Goal: Information Seeking & Learning: Check status

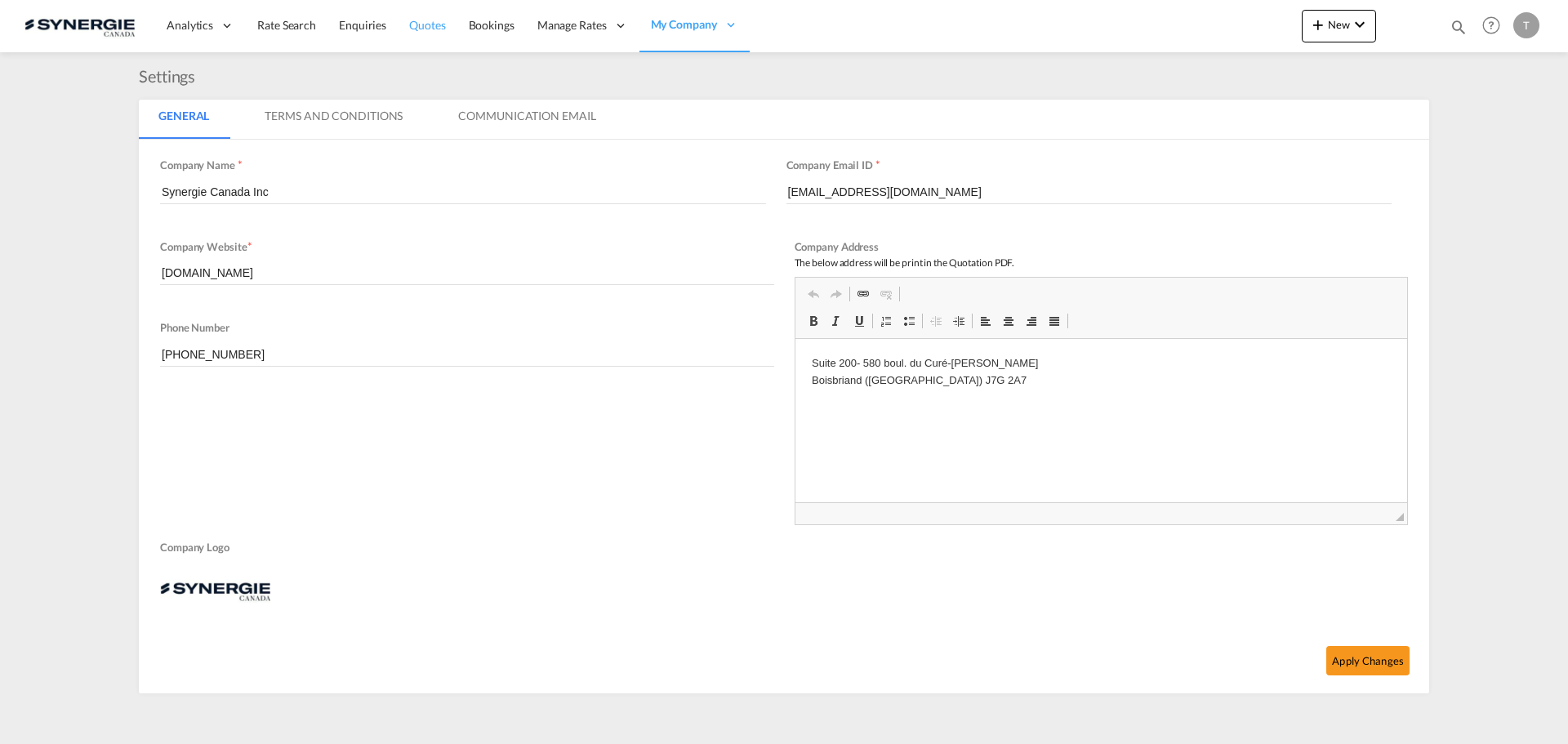
click at [446, 32] on link "Quotes" at bounding box center [427, 25] width 59 height 53
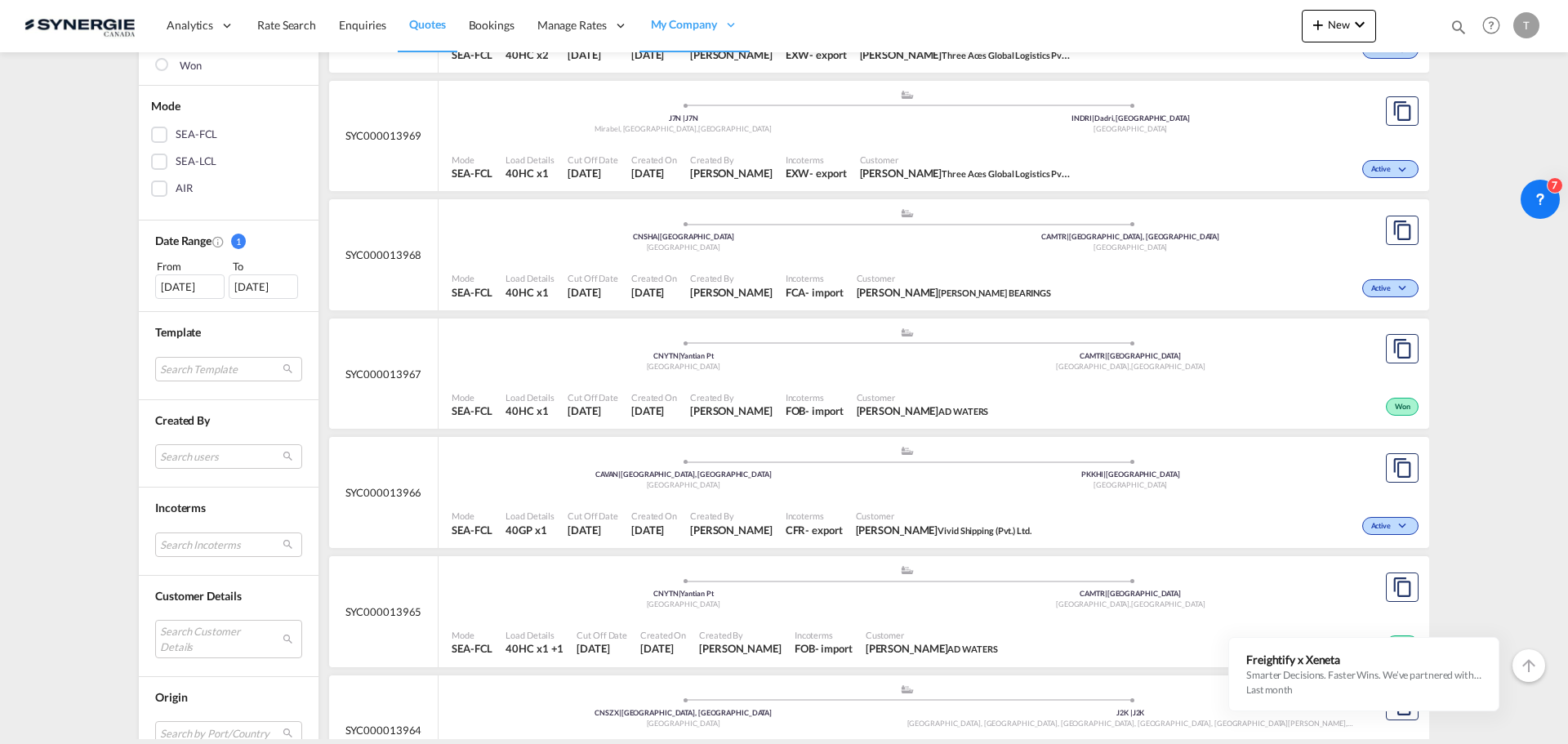
scroll to position [326, 0]
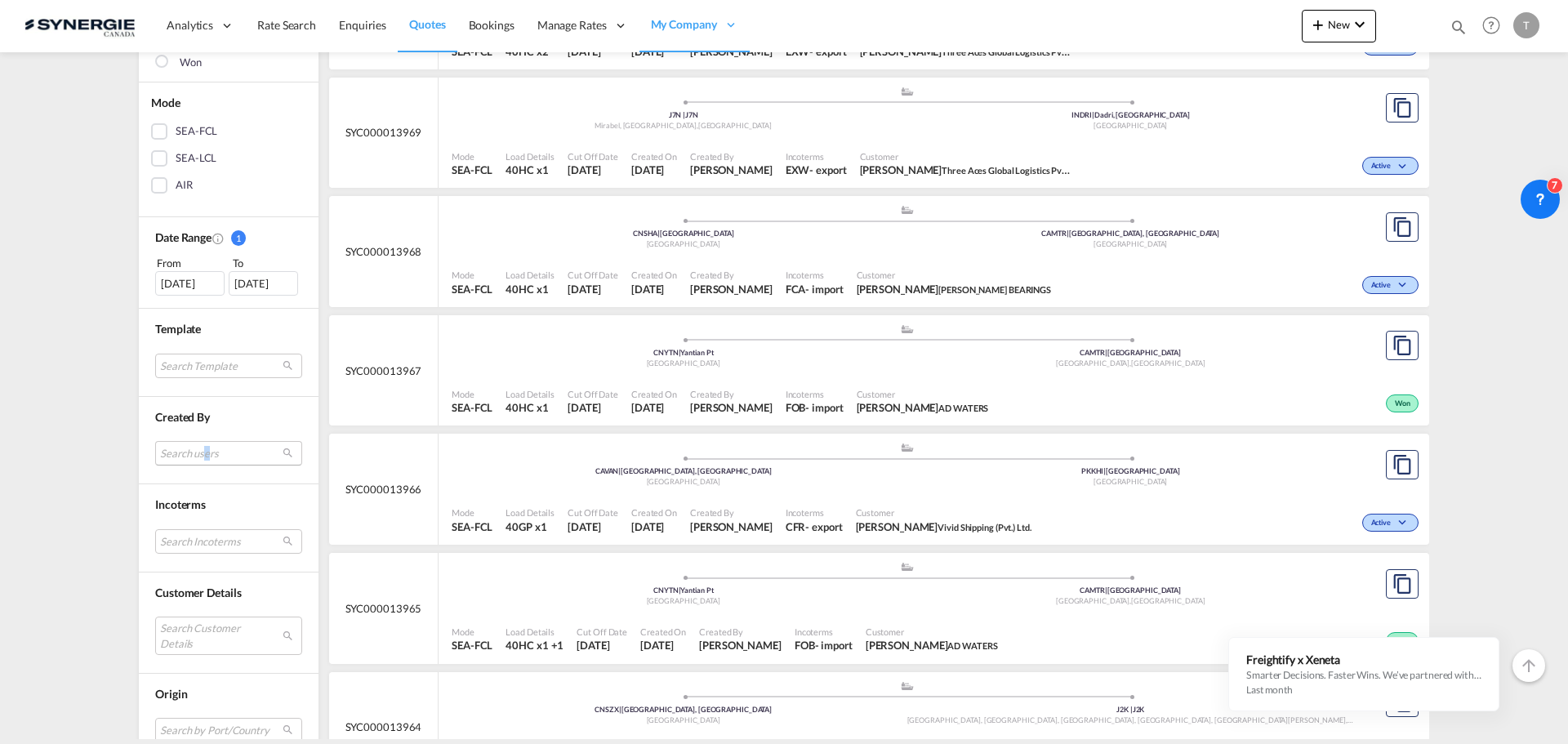
click at [196, 461] on md-select "Search users [PERSON_NAME] [PERSON_NAME][EMAIL_ADDRESS][DOMAIN_NAME] [PERSON_NA…" at bounding box center [228, 453] width 147 height 24
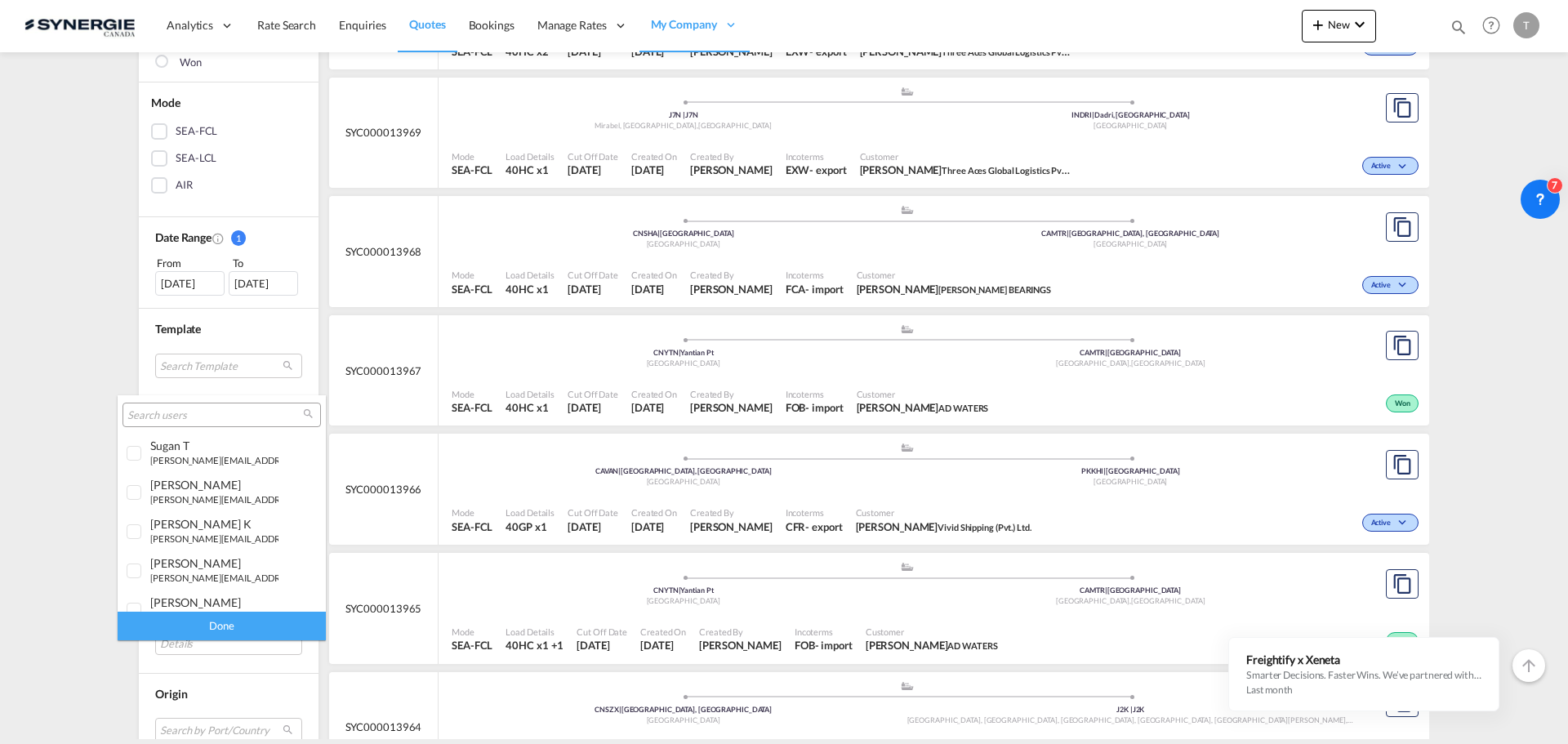
click at [29, 333] on md-backdrop at bounding box center [784, 372] width 1568 height 744
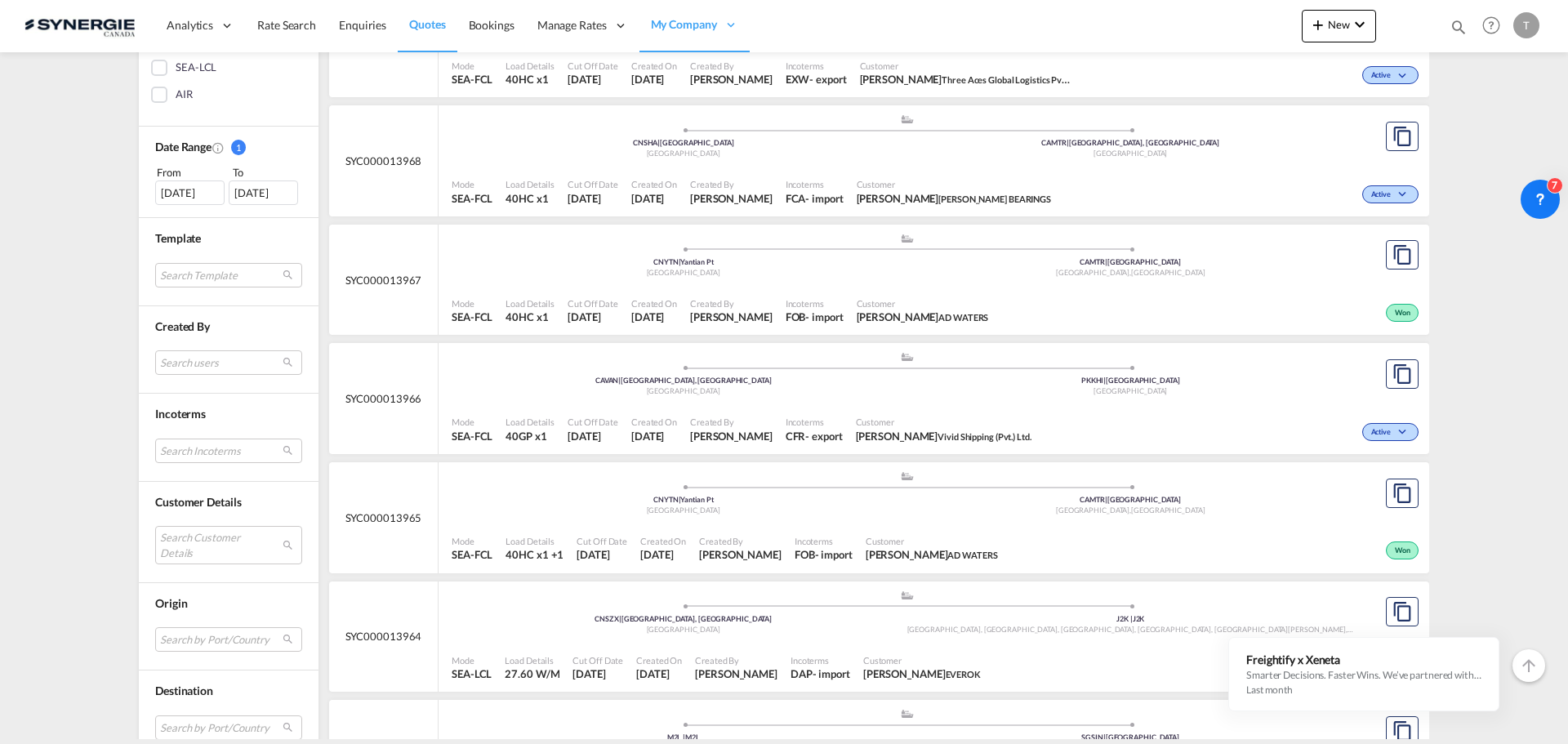
scroll to position [490, 0]
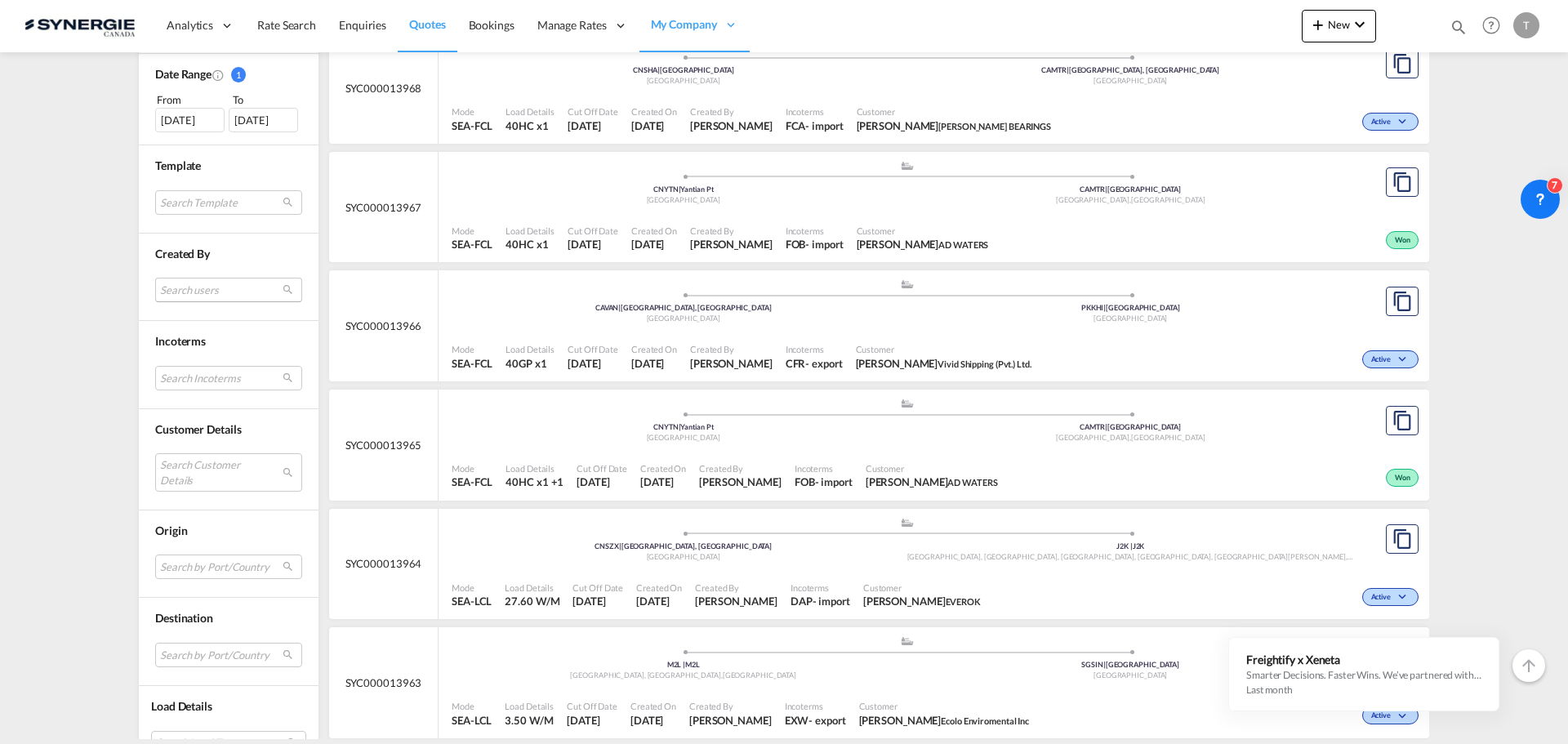
click at [187, 293] on md-select "Search users" at bounding box center [228, 289] width 147 height 24
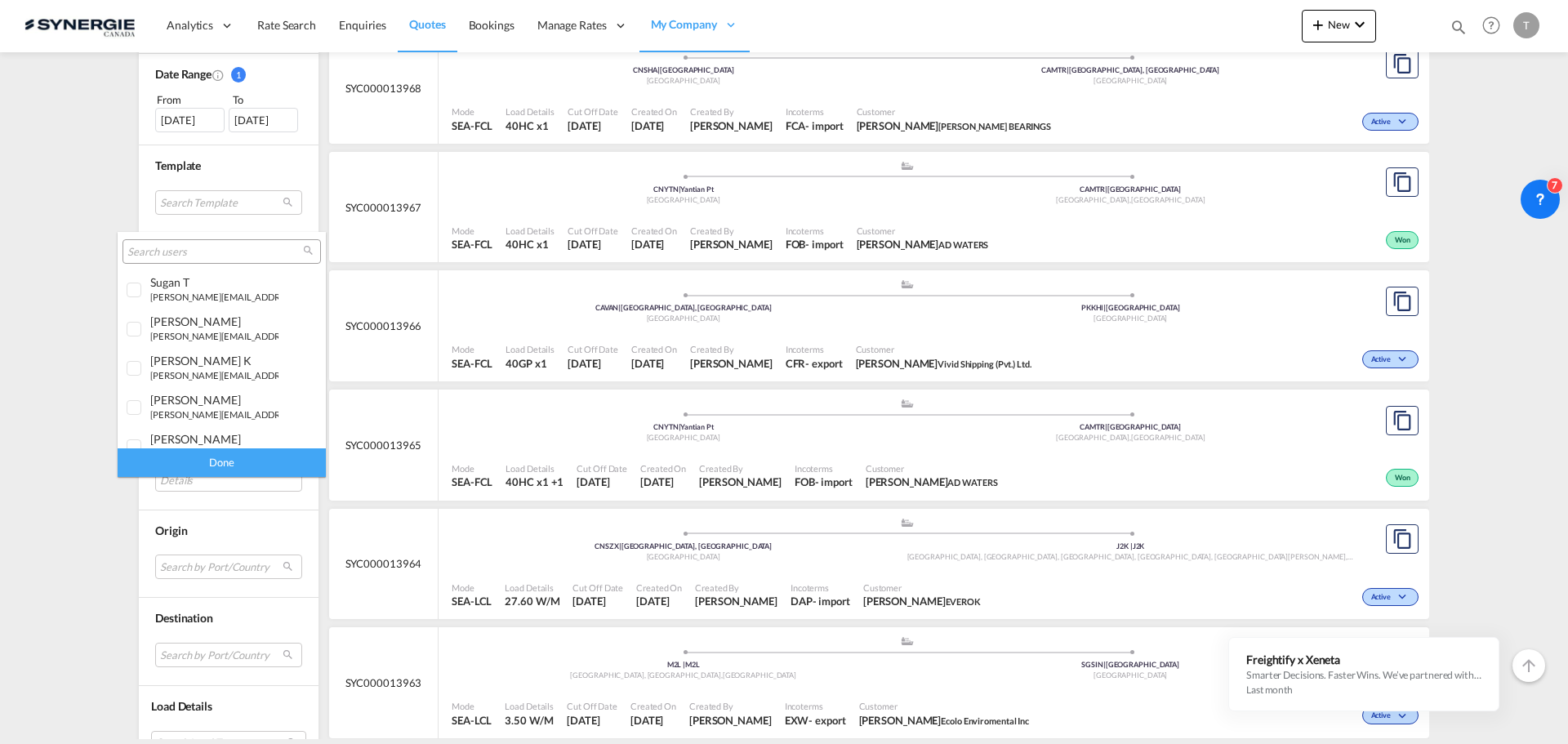
click at [166, 253] on input "search" at bounding box center [215, 252] width 175 height 15
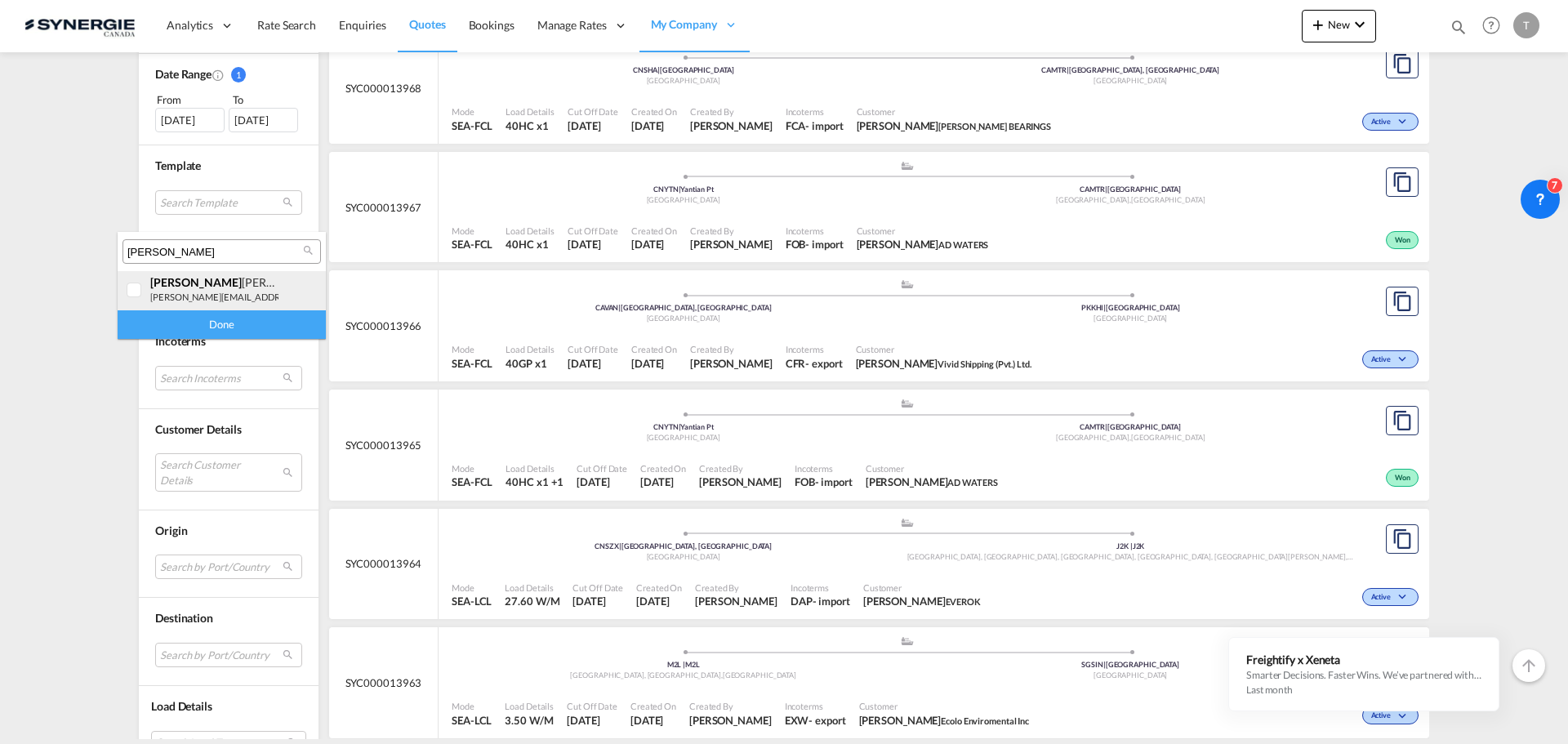
type input "[PERSON_NAME]"
click at [136, 296] on div at bounding box center [135, 290] width 16 height 16
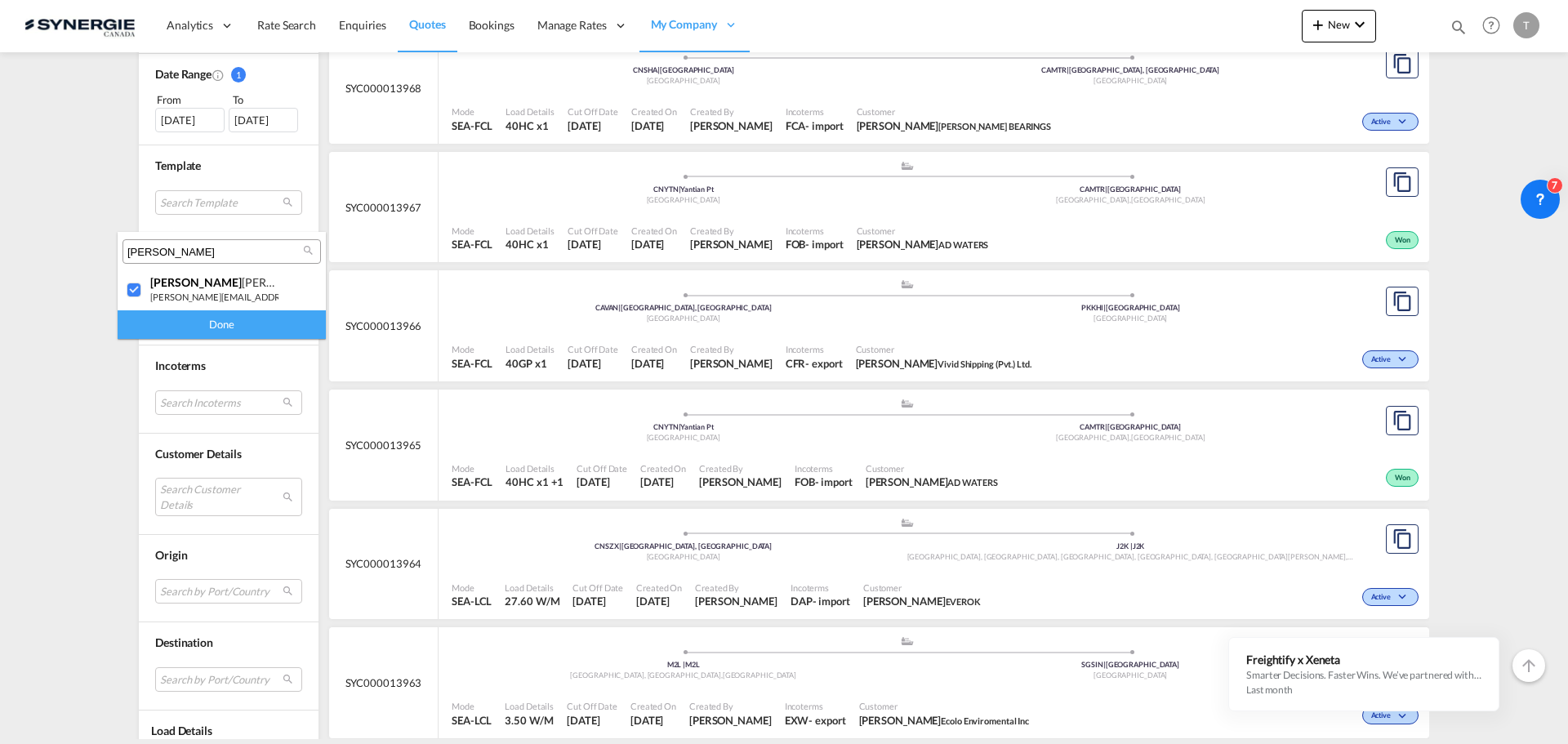
click at [160, 321] on div "Done" at bounding box center [221, 325] width 208 height 29
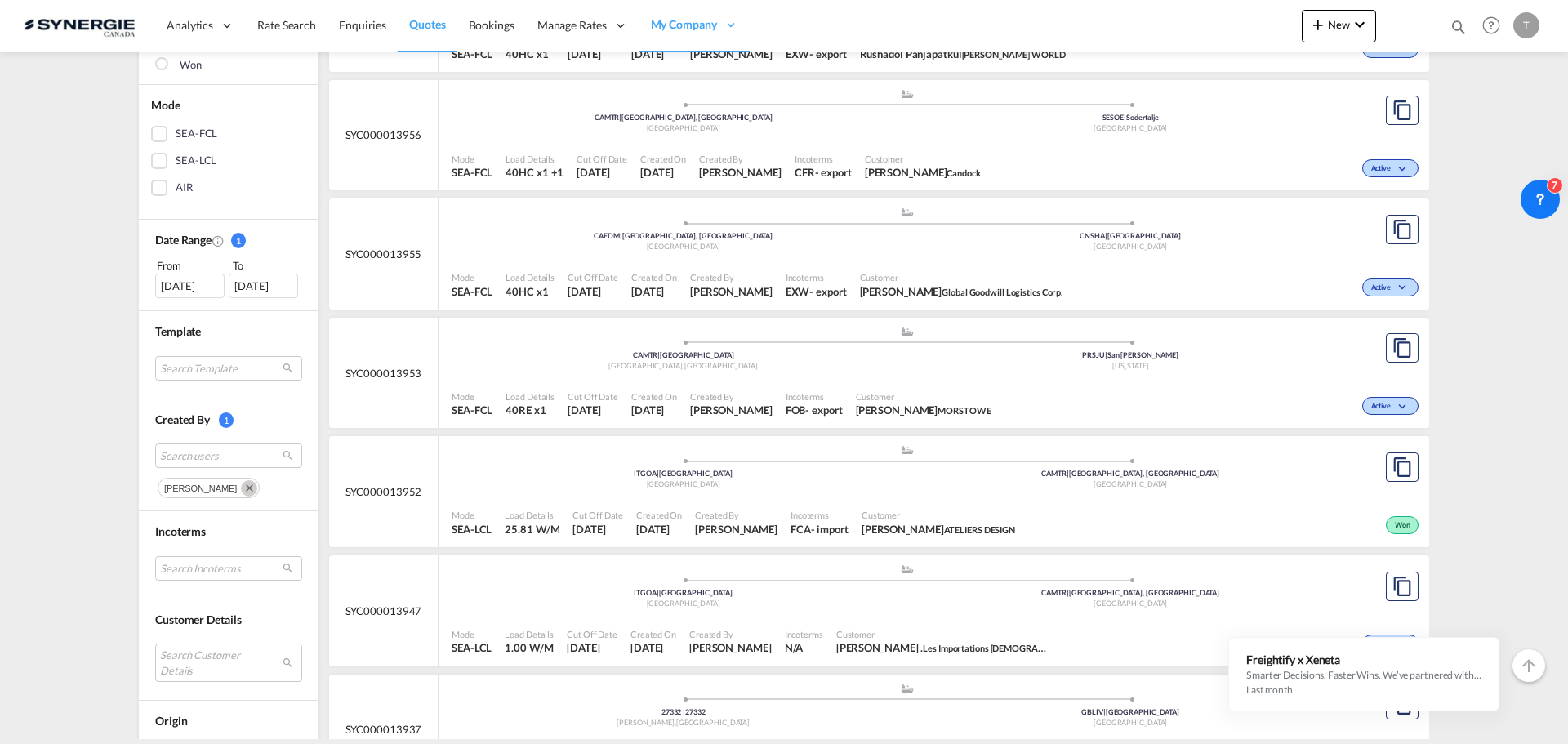
scroll to position [326, 0]
click at [169, 290] on div "[DATE]" at bounding box center [190, 283] width 70 height 24
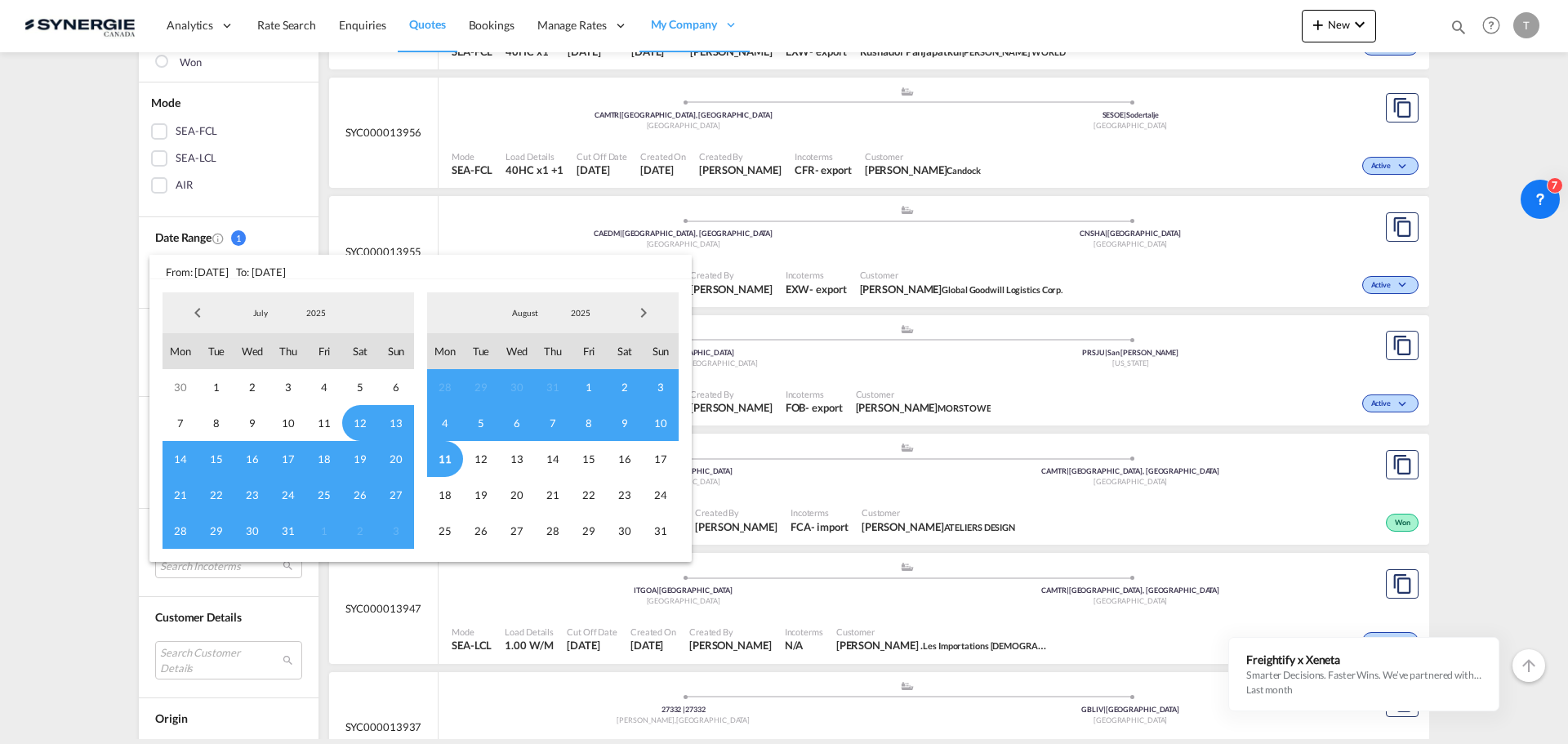
click at [175, 533] on span "28" at bounding box center [180, 530] width 36 height 36
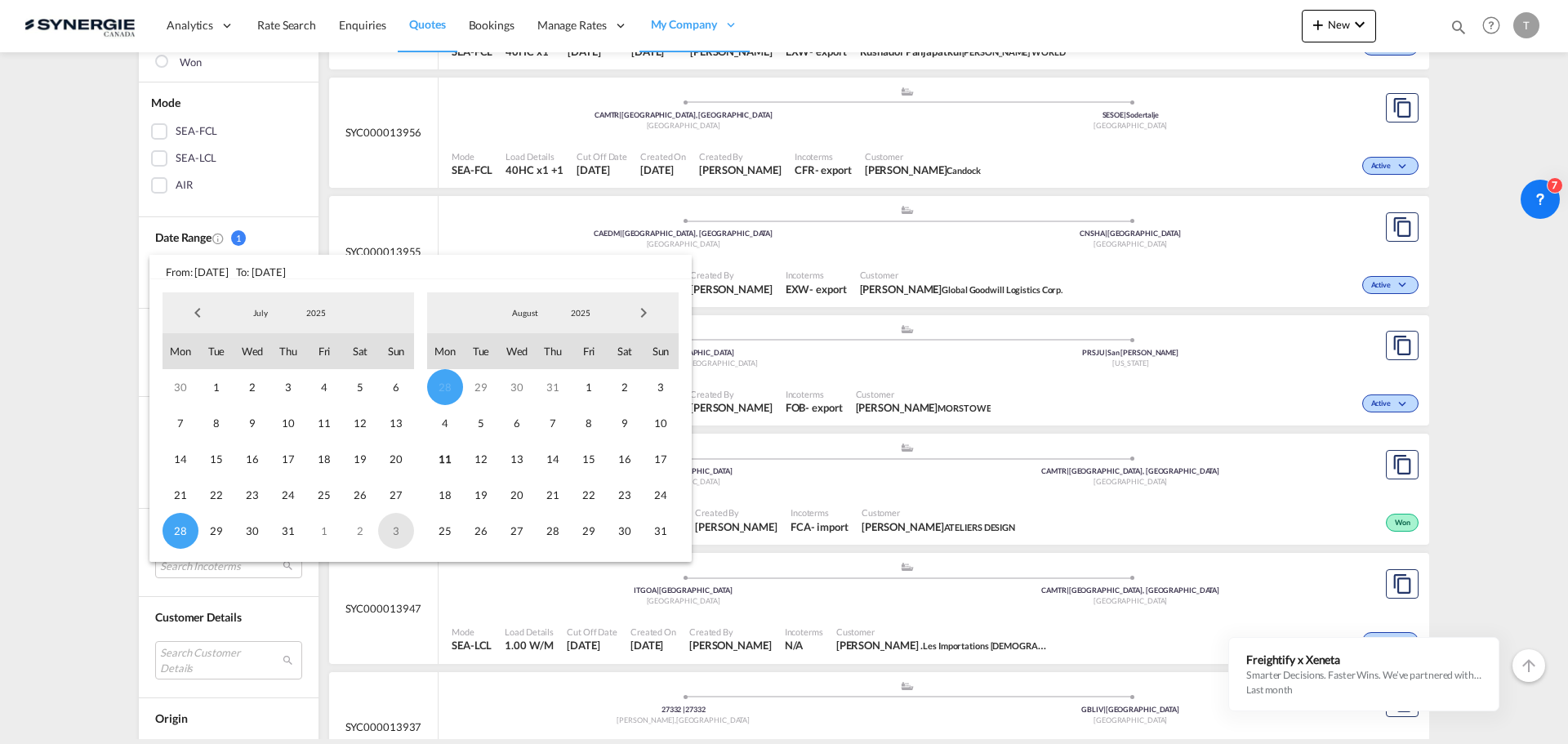
click at [405, 533] on span "3" at bounding box center [396, 530] width 36 height 36
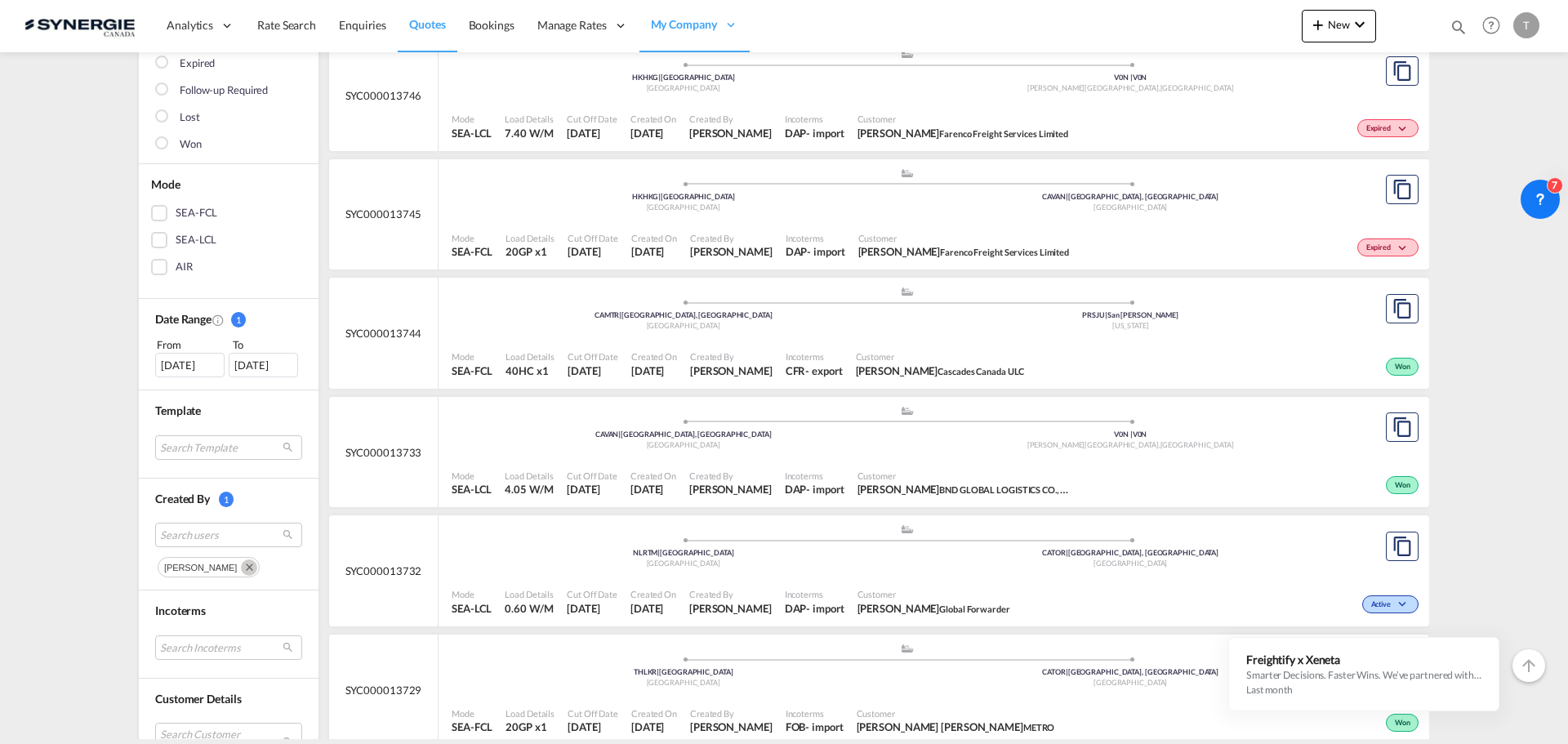
scroll to position [0, 0]
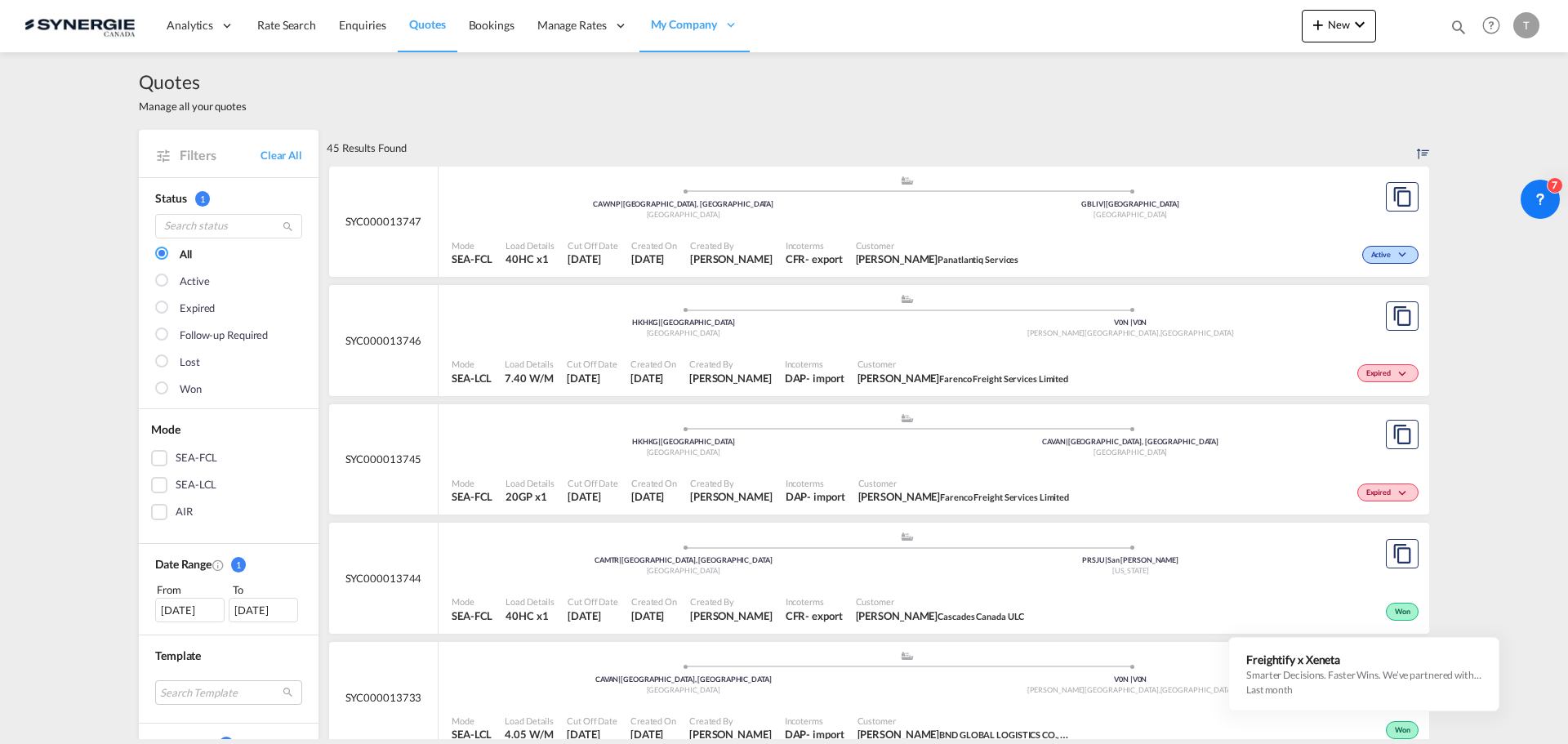
click at [166, 390] on md-checkbox "Won" at bounding box center [228, 389] width 147 height 16
click at [166, 611] on div "[DATE]" at bounding box center [190, 610] width 70 height 24
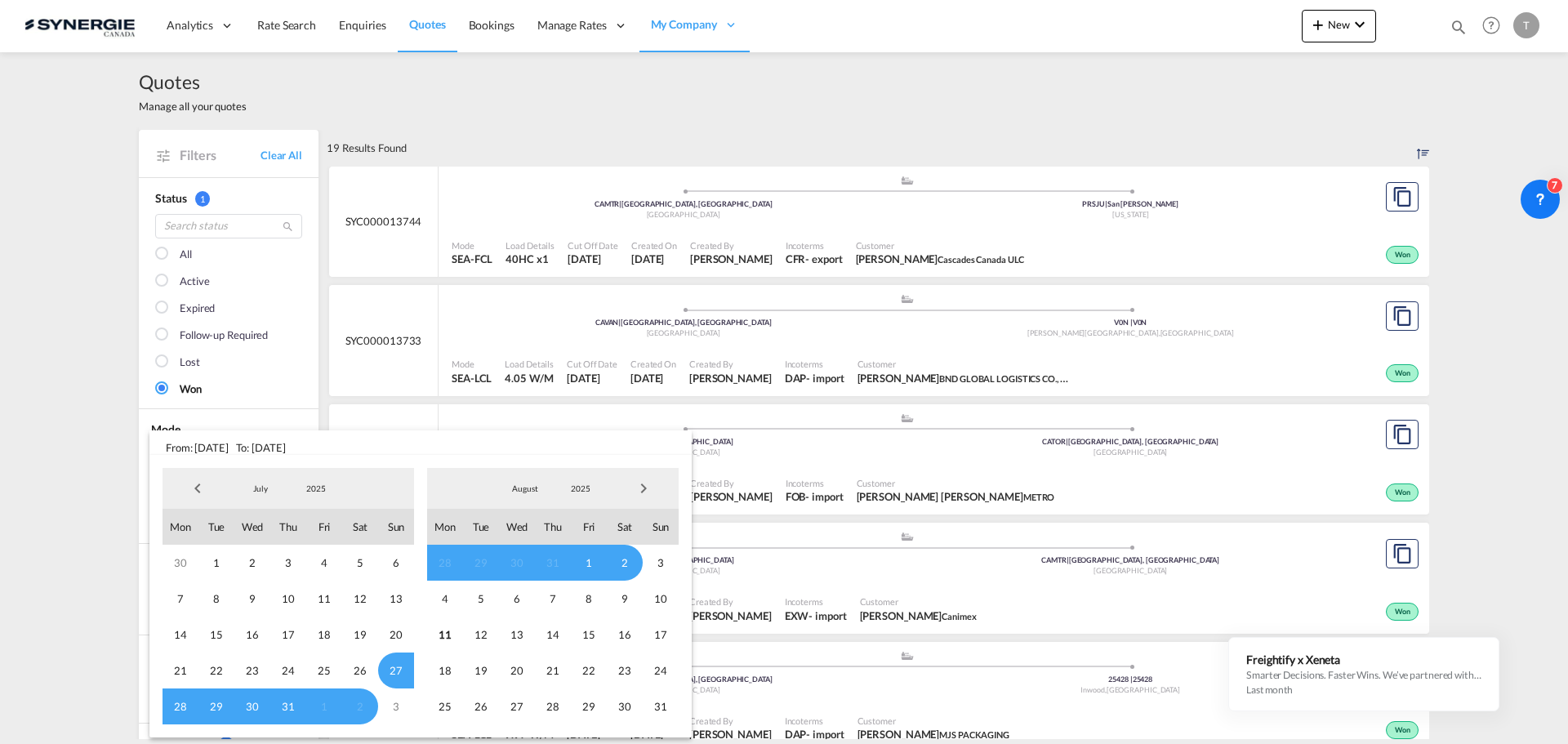
click at [39, 421] on md-backdrop at bounding box center [784, 372] width 1568 height 744
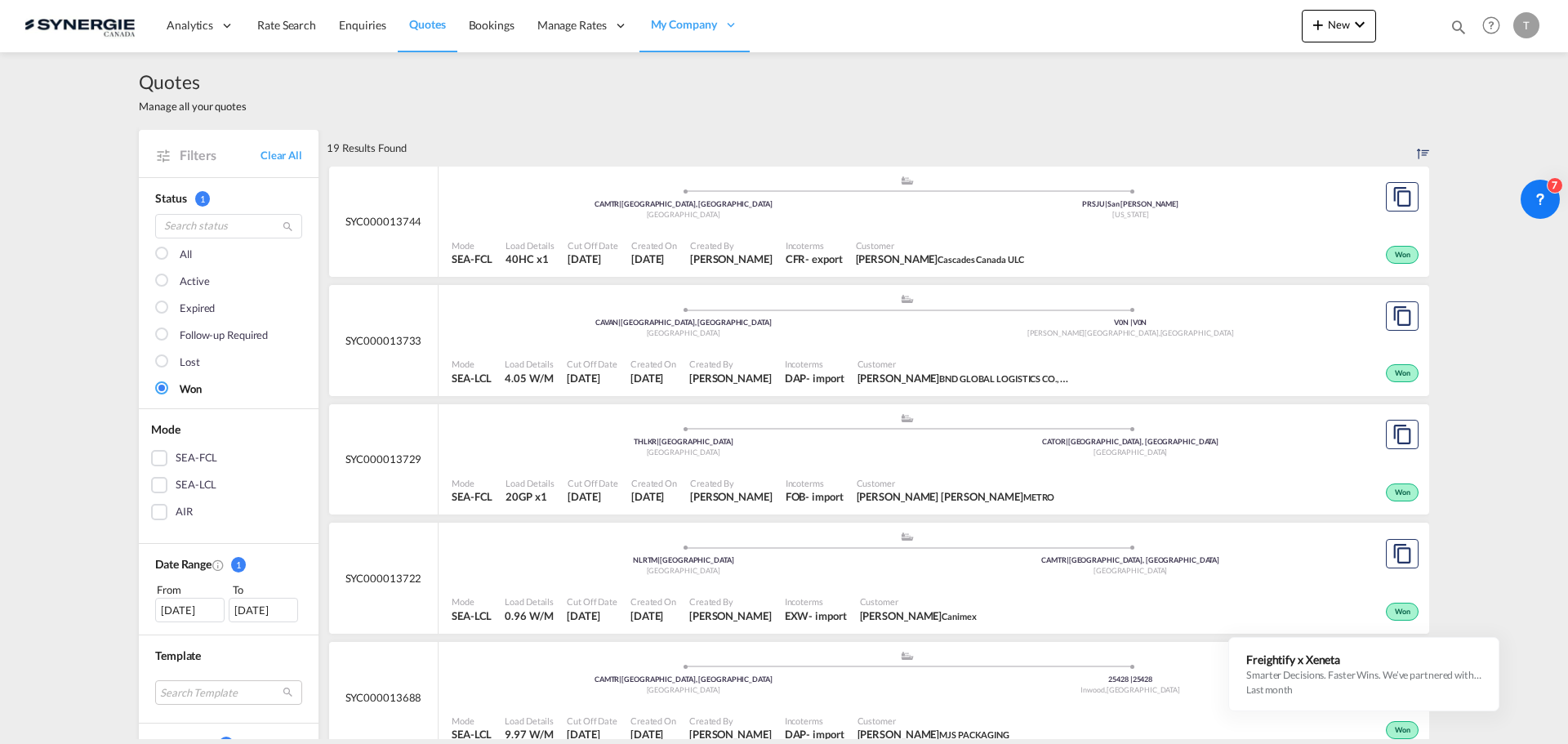
scroll to position [326, 0]
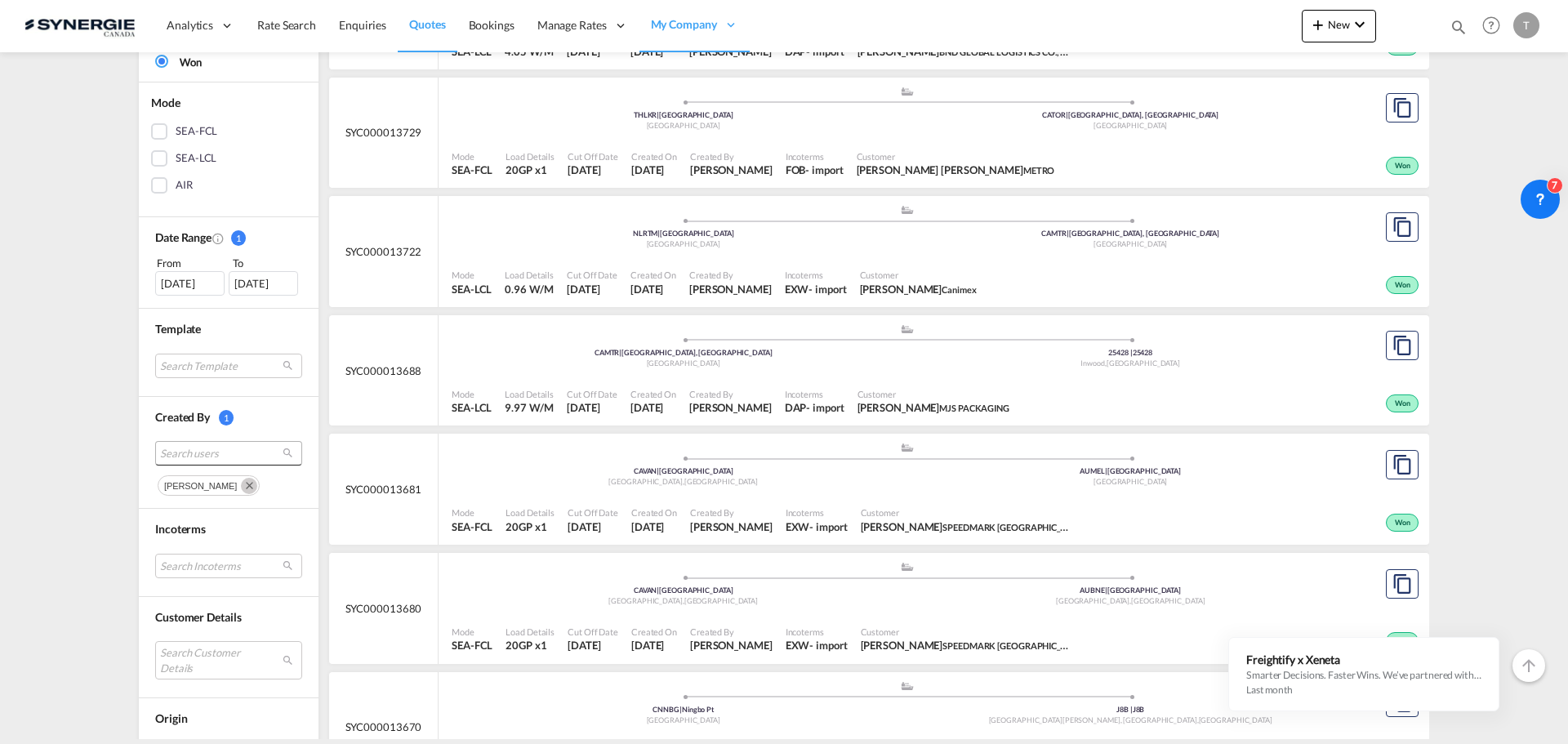
click at [205, 452] on span "Search users" at bounding box center [215, 453] width 111 height 15
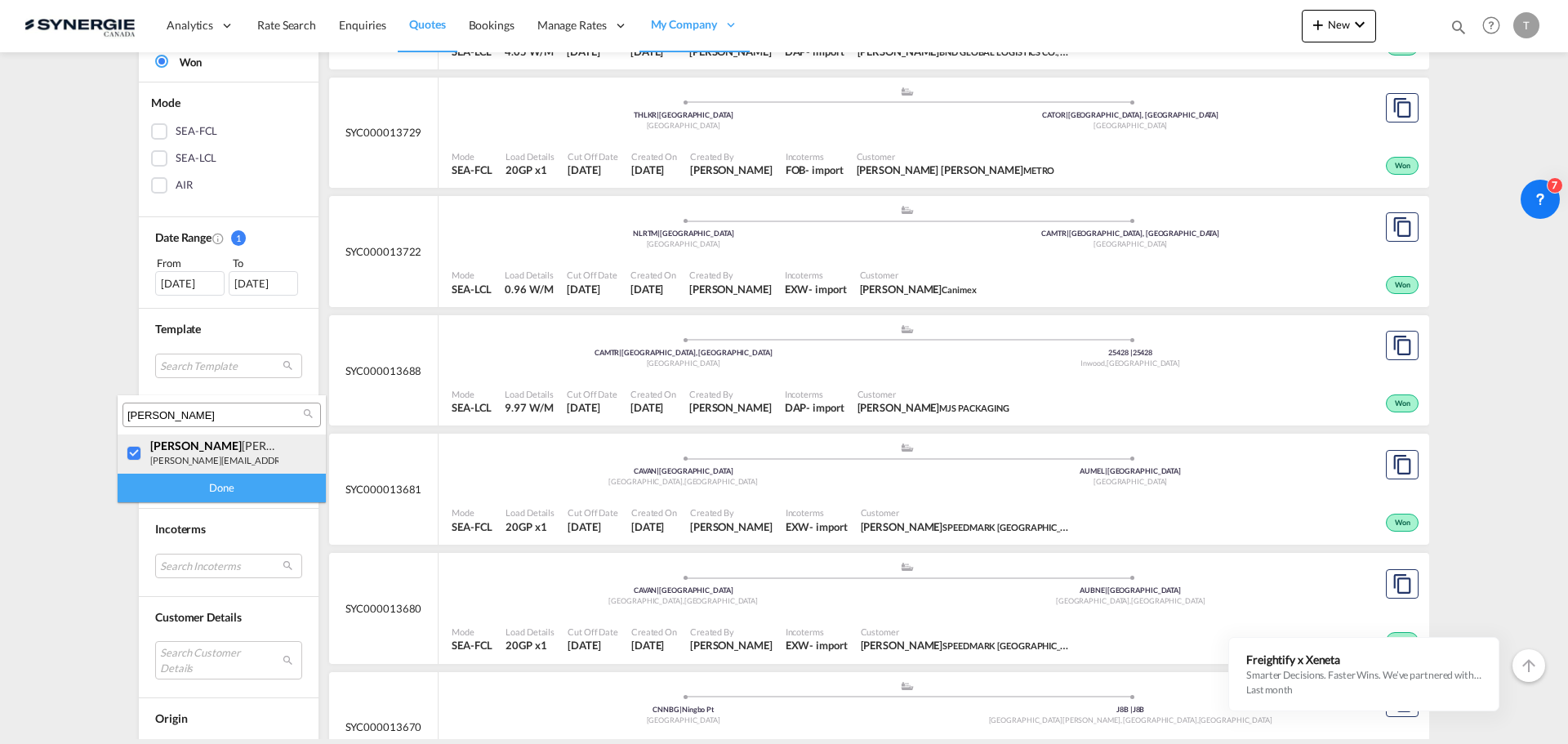
click at [131, 457] on div at bounding box center [135, 454] width 16 height 16
click at [168, 409] on input "[PERSON_NAME]" at bounding box center [215, 415] width 175 height 15
type input "[PERSON_NAME]"
click at [134, 456] on div at bounding box center [135, 454] width 16 height 16
click at [208, 493] on div "Done" at bounding box center [221, 488] width 208 height 29
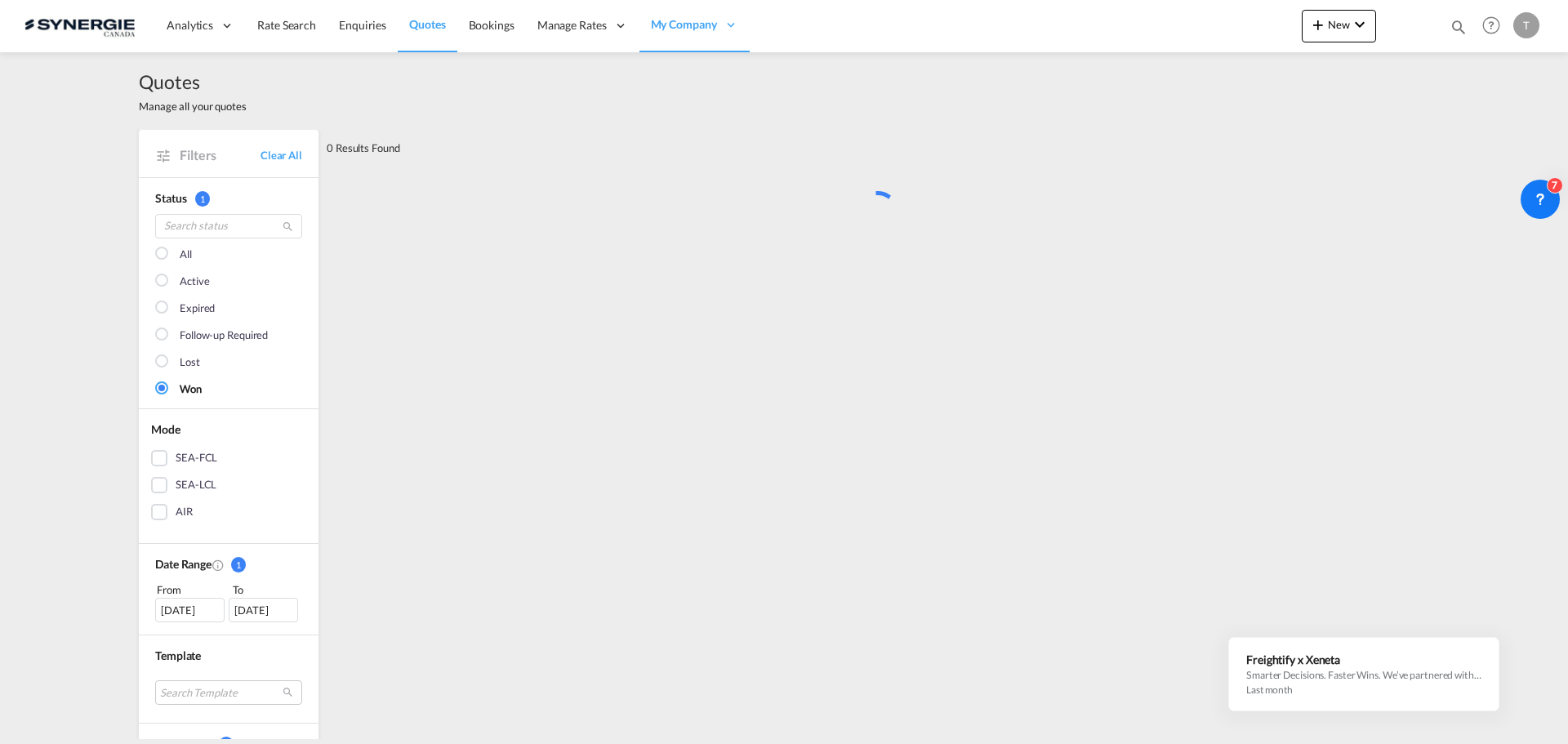
scroll to position [0, 0]
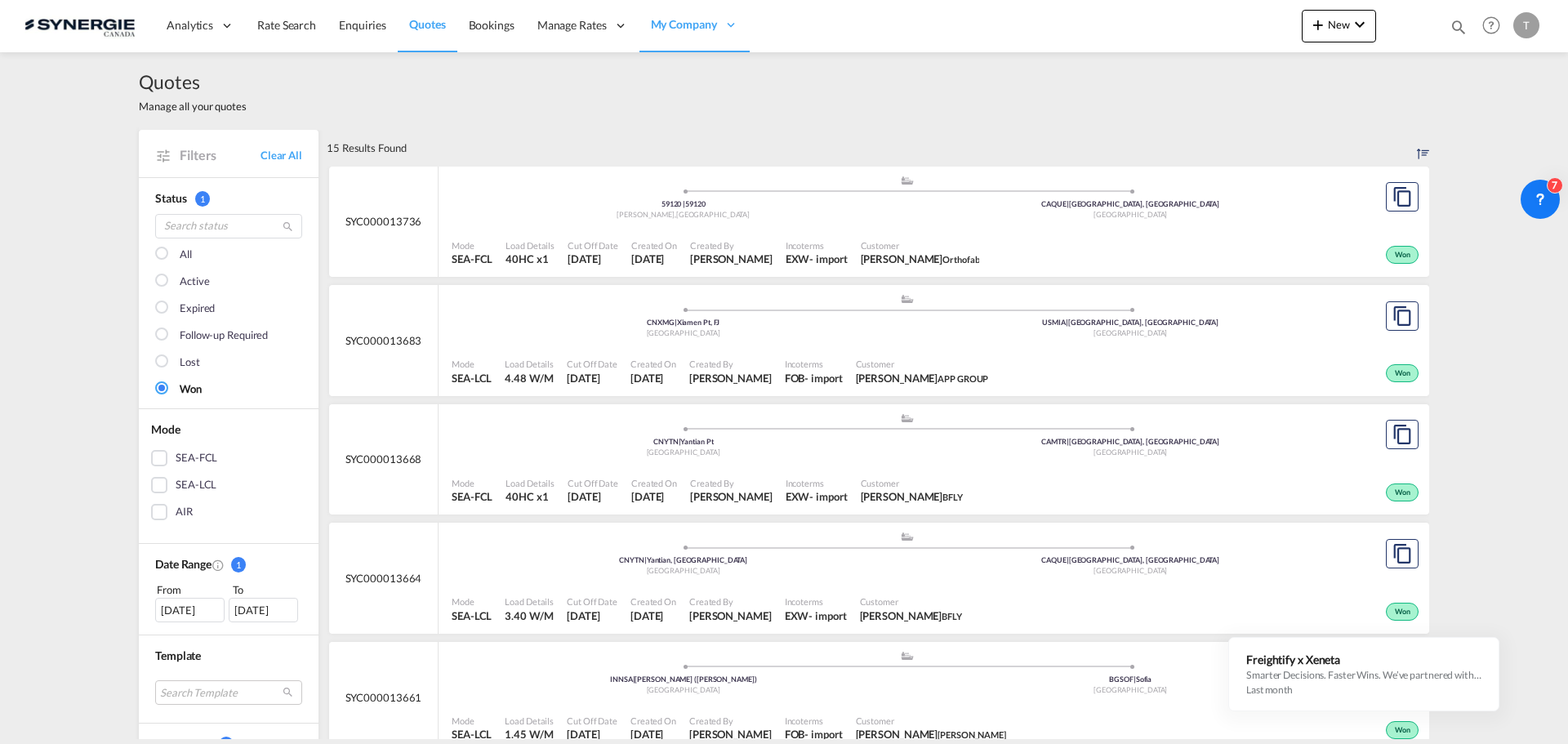
click at [168, 256] on md-checkbox "All" at bounding box center [228, 254] width 147 height 16
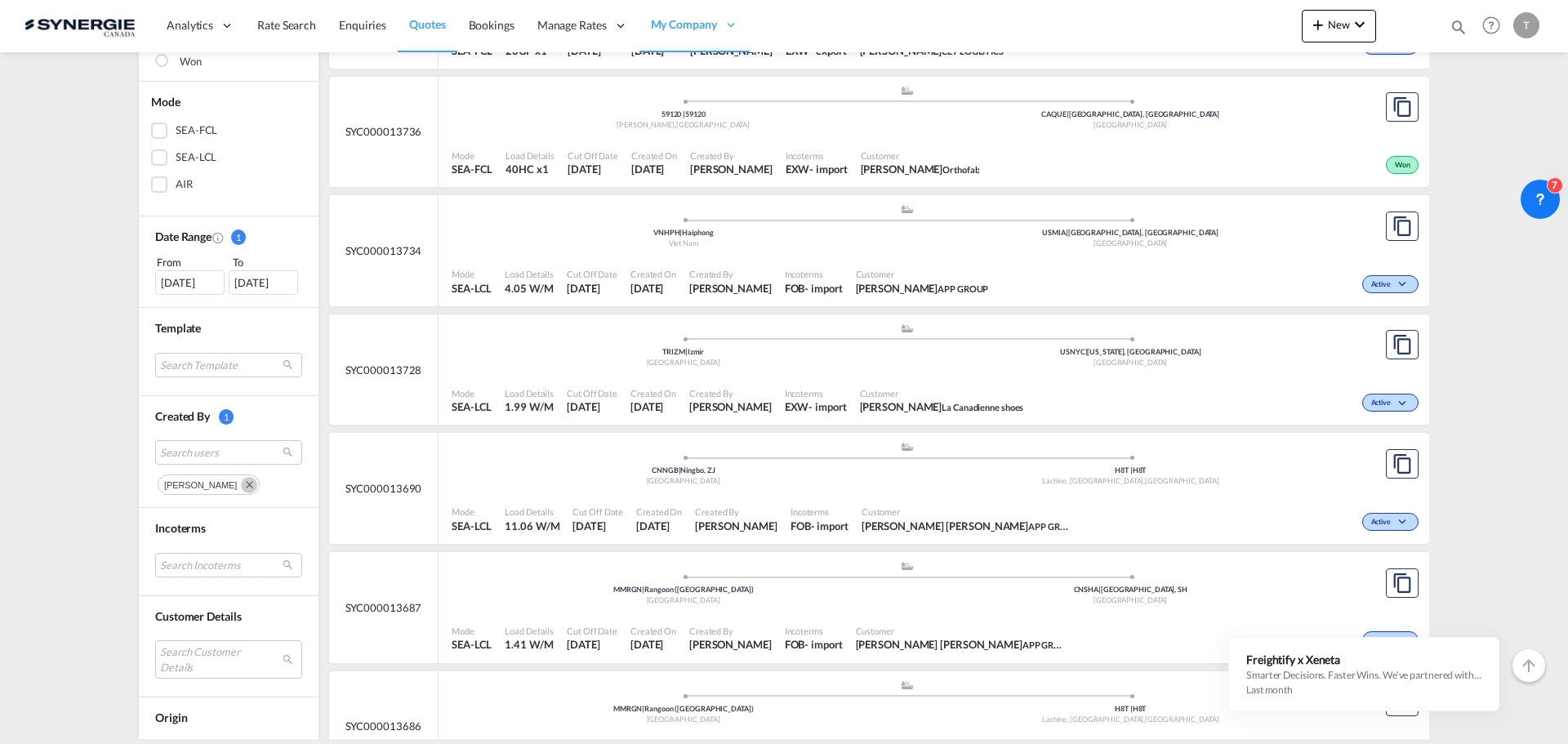
scroll to position [408, 0]
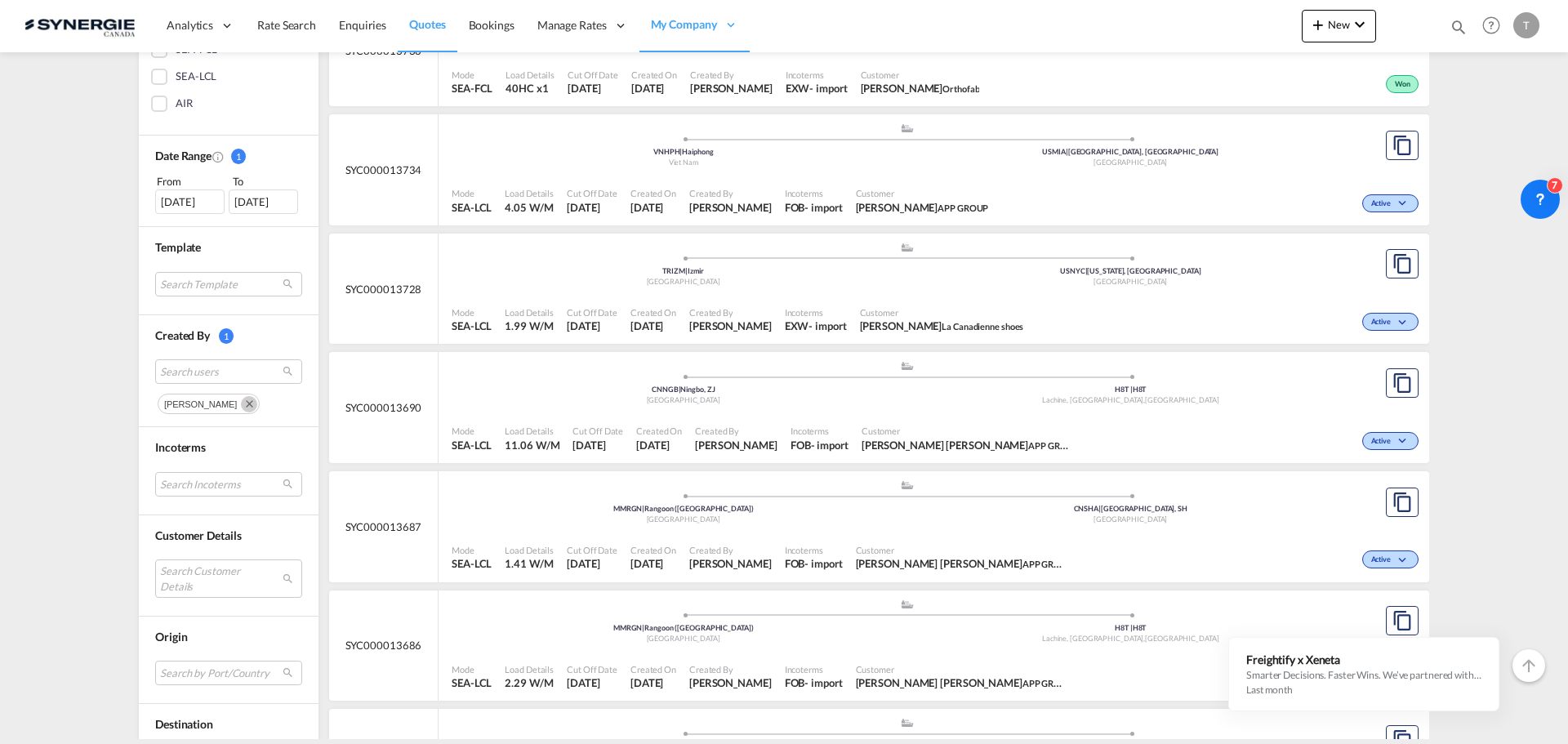
click at [216, 358] on div "Search users [PERSON_NAME]" at bounding box center [228, 377] width 147 height 71
click at [198, 373] on span "Search users" at bounding box center [215, 371] width 111 height 15
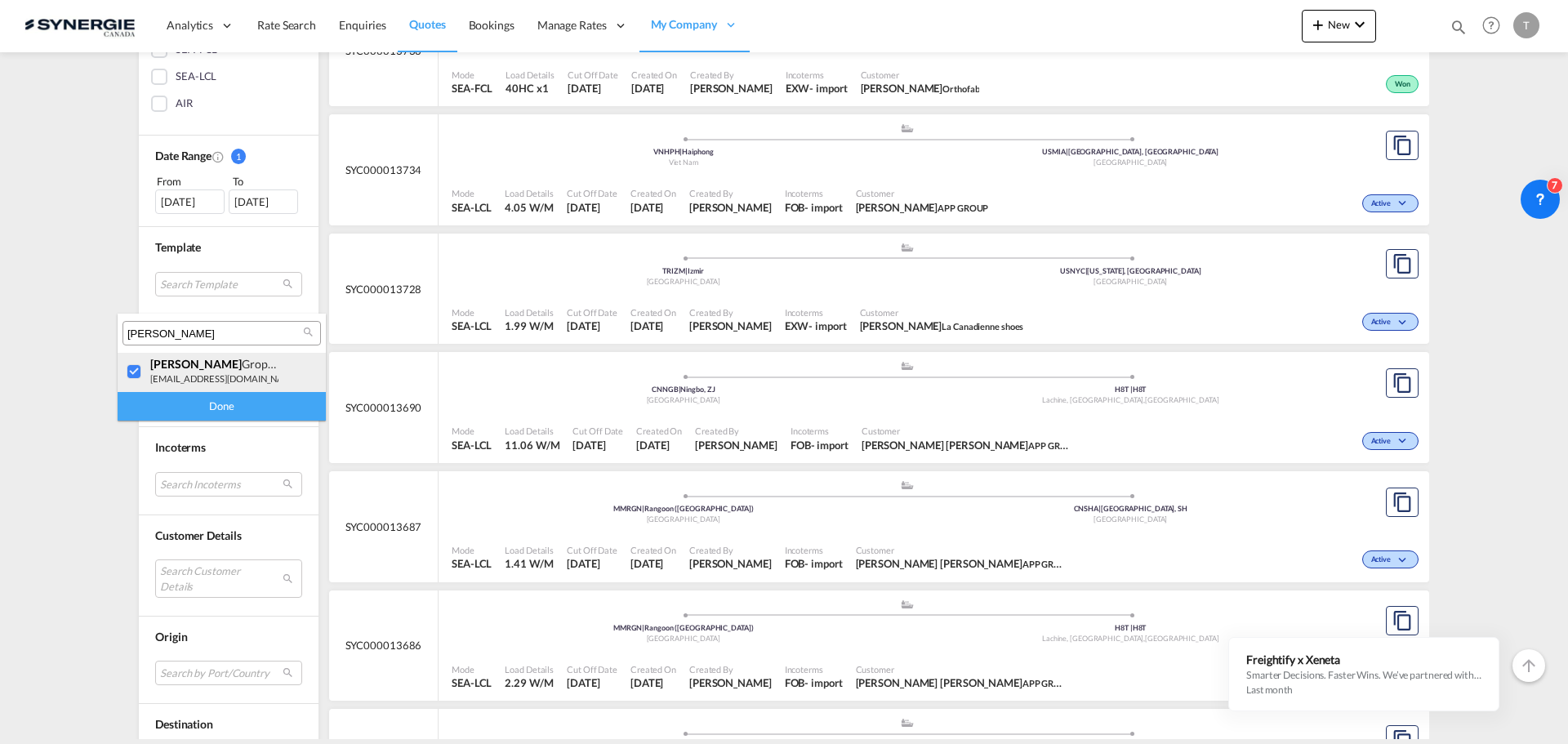
click at [131, 369] on div at bounding box center [135, 372] width 16 height 16
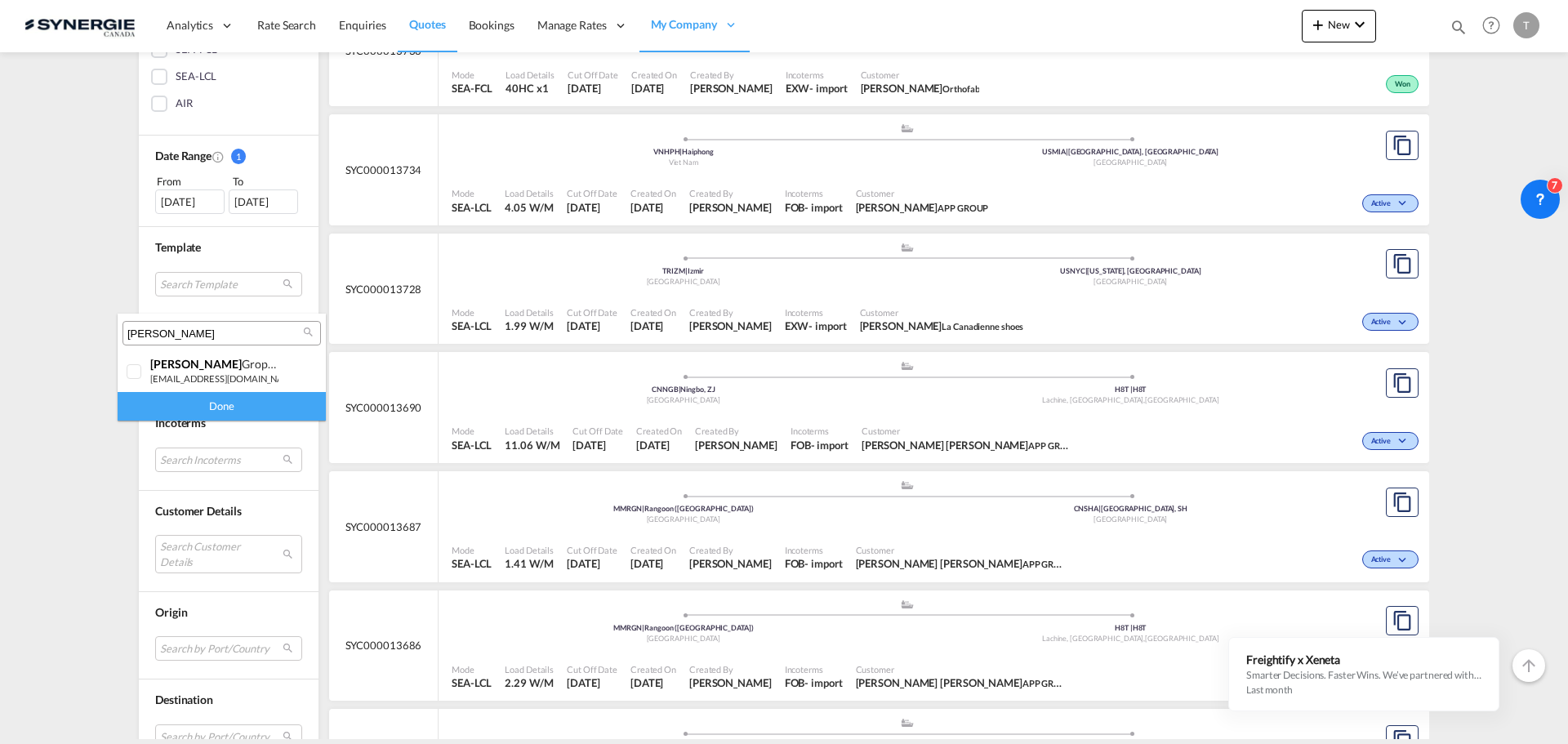
click at [174, 340] on input "[PERSON_NAME]" at bounding box center [215, 333] width 175 height 15
type input "gael"
click at [133, 373] on div at bounding box center [135, 372] width 16 height 16
click at [162, 406] on div "Done" at bounding box center [221, 406] width 208 height 29
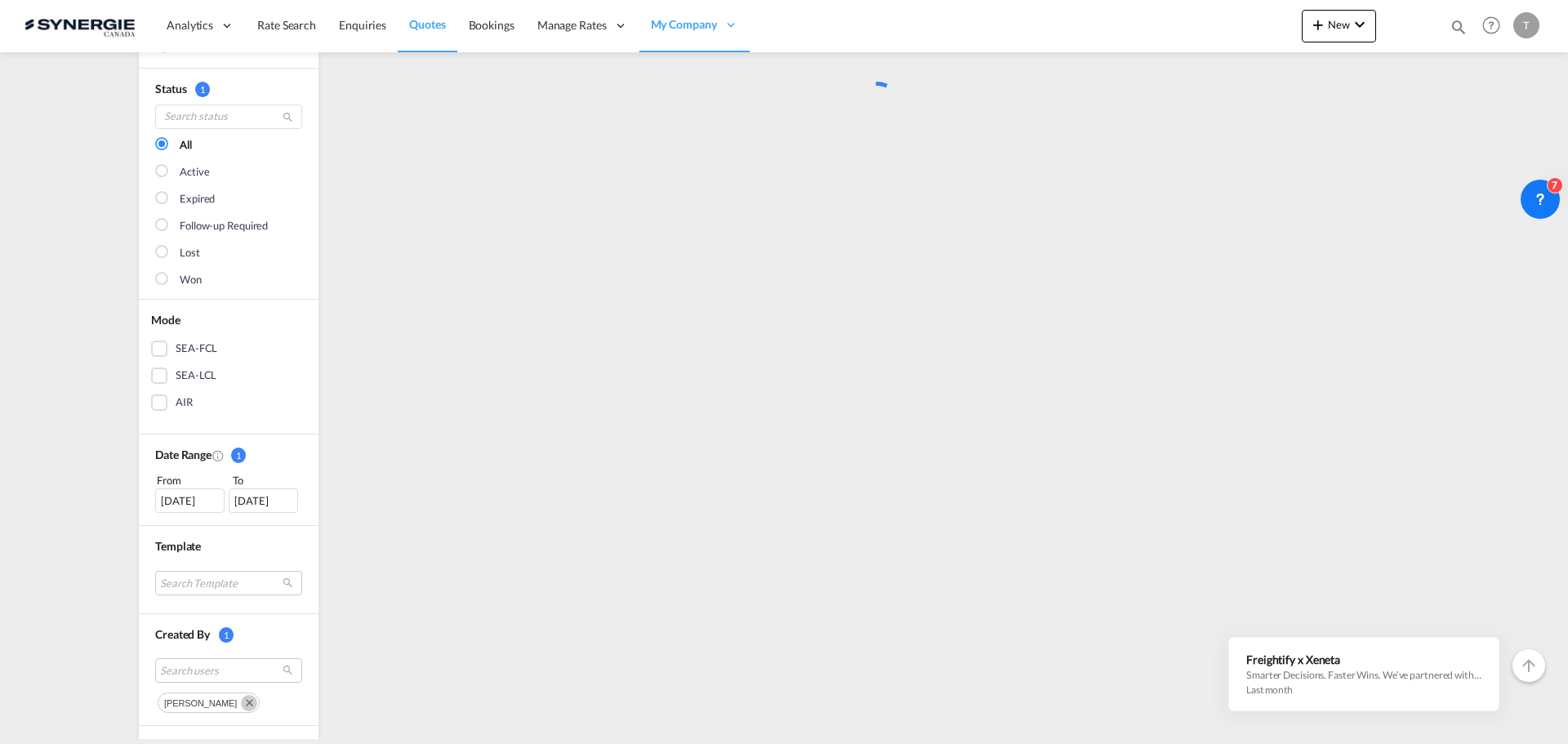
scroll to position [0, 0]
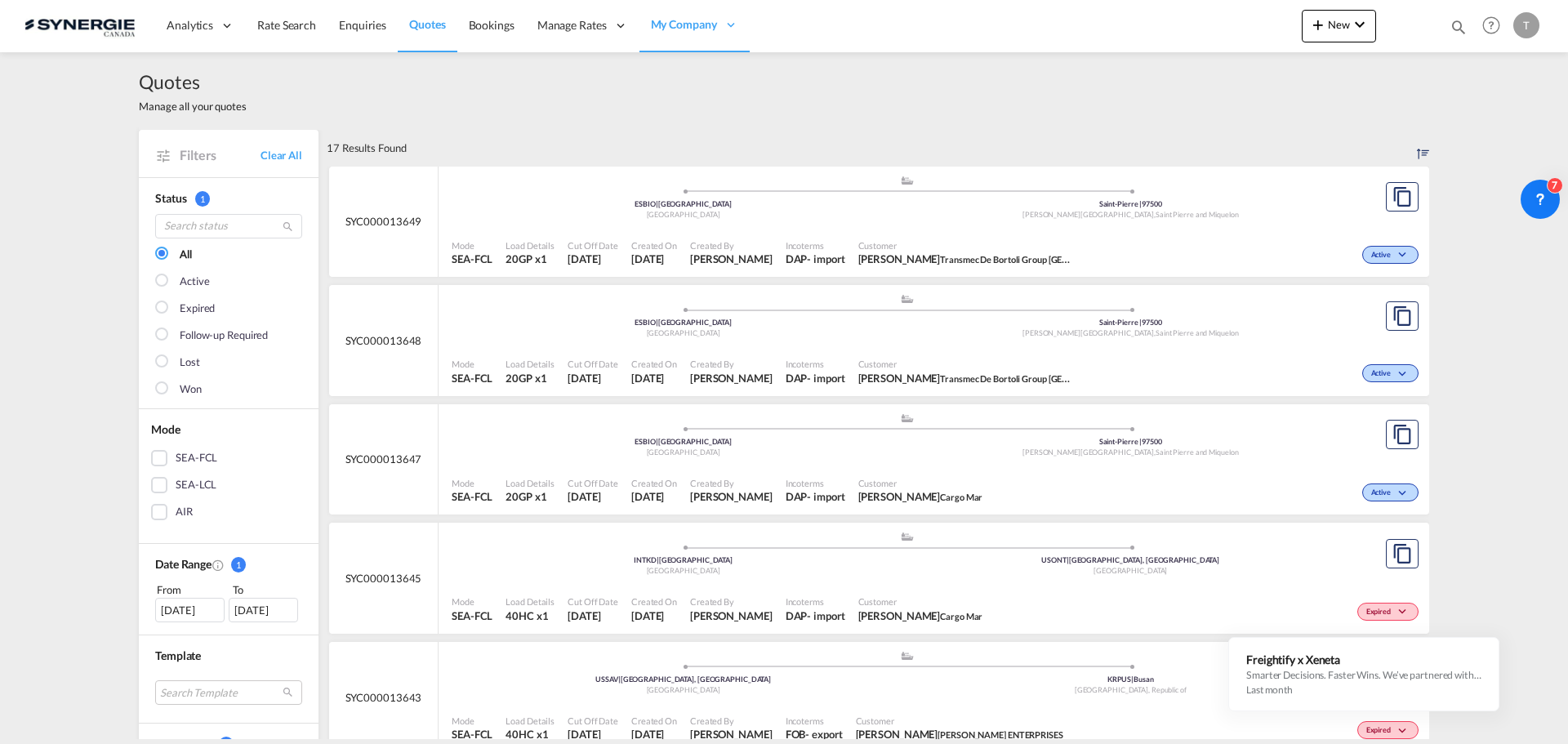
click at [166, 399] on div "Won" at bounding box center [228, 395] width 147 height 27
click at [161, 395] on div at bounding box center [163, 389] width 16 height 16
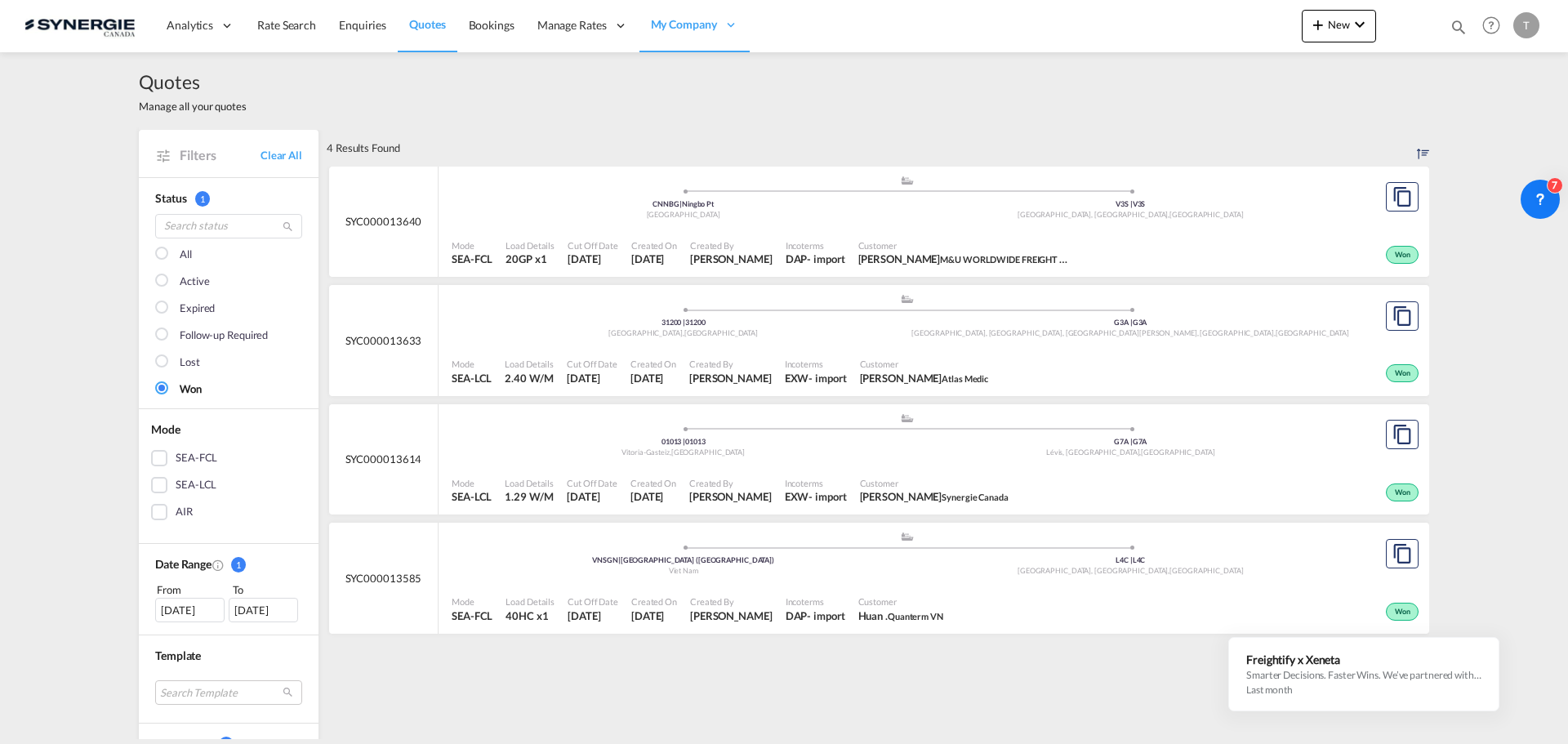
scroll to position [408, 0]
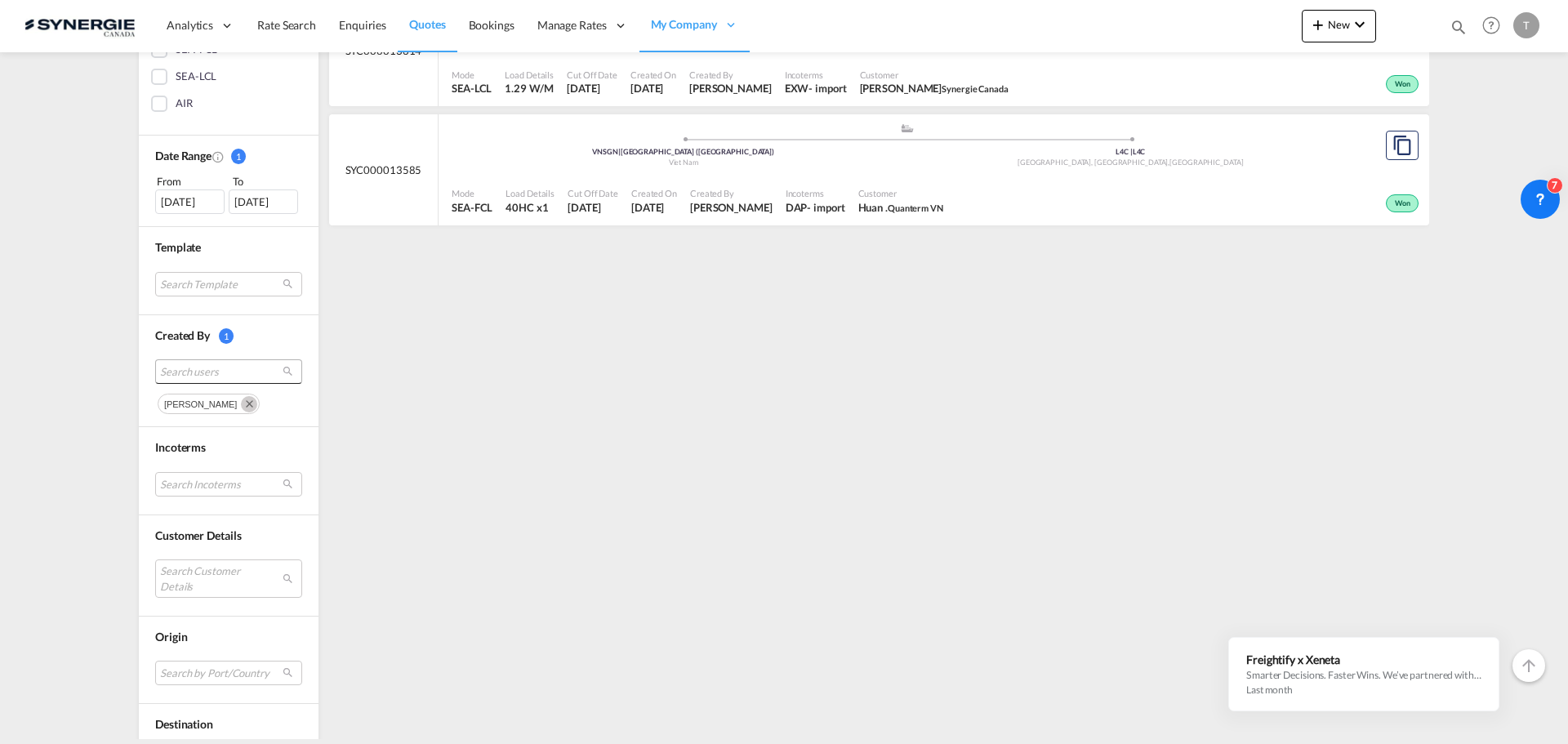
click at [201, 369] on span "Search users" at bounding box center [215, 371] width 111 height 15
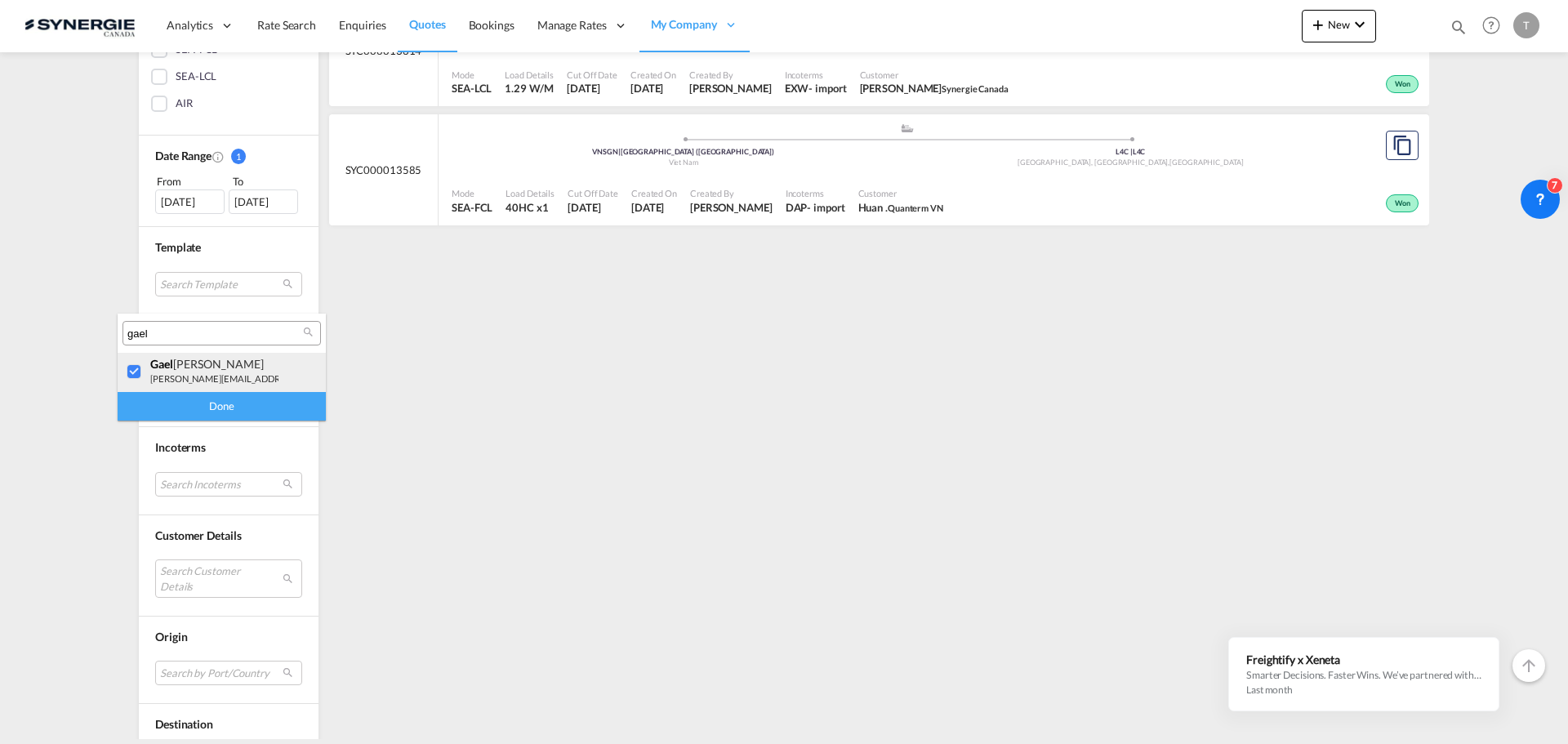
click at [143, 373] on div at bounding box center [135, 372] width 16 height 16
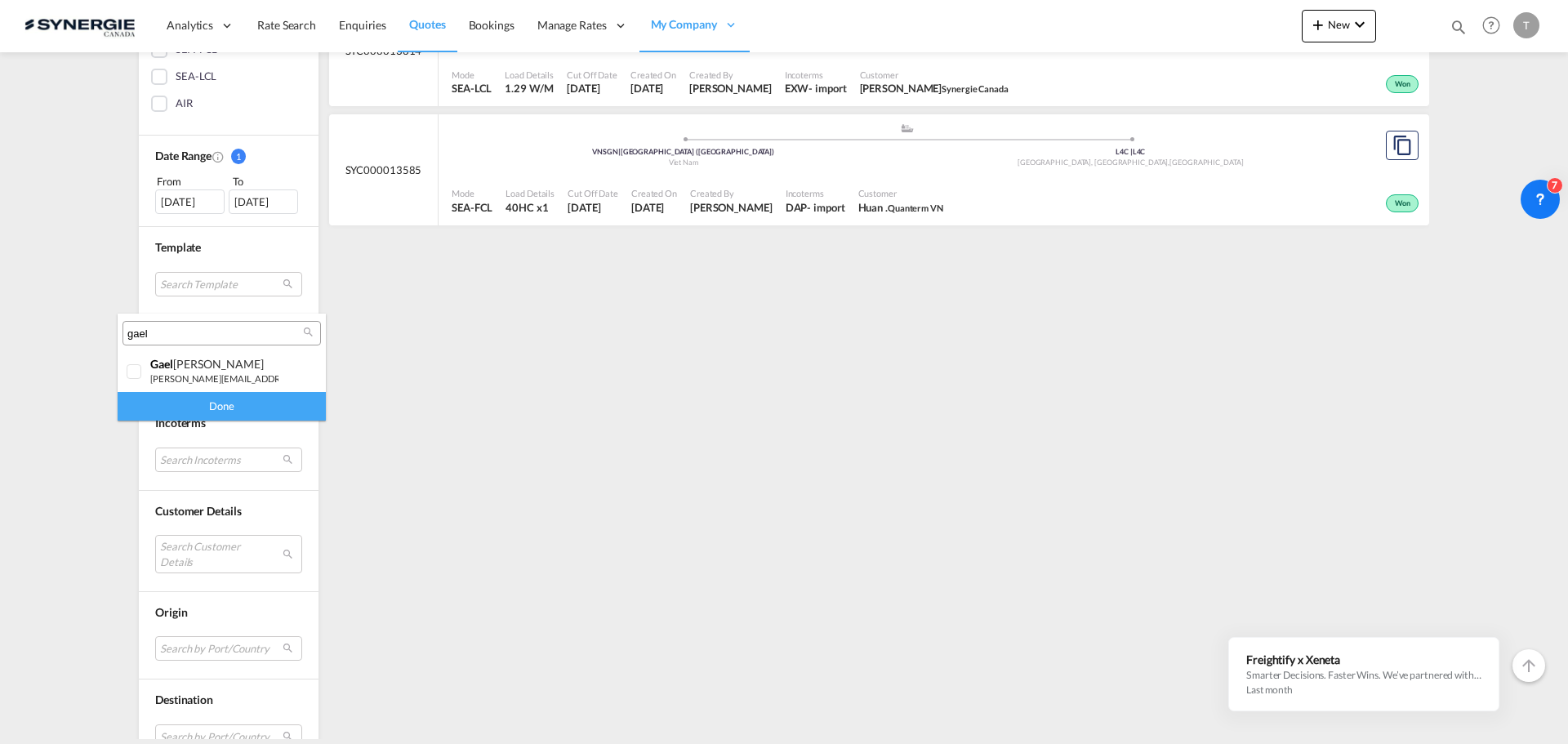
click at [165, 334] on input "gael" at bounding box center [215, 333] width 175 height 15
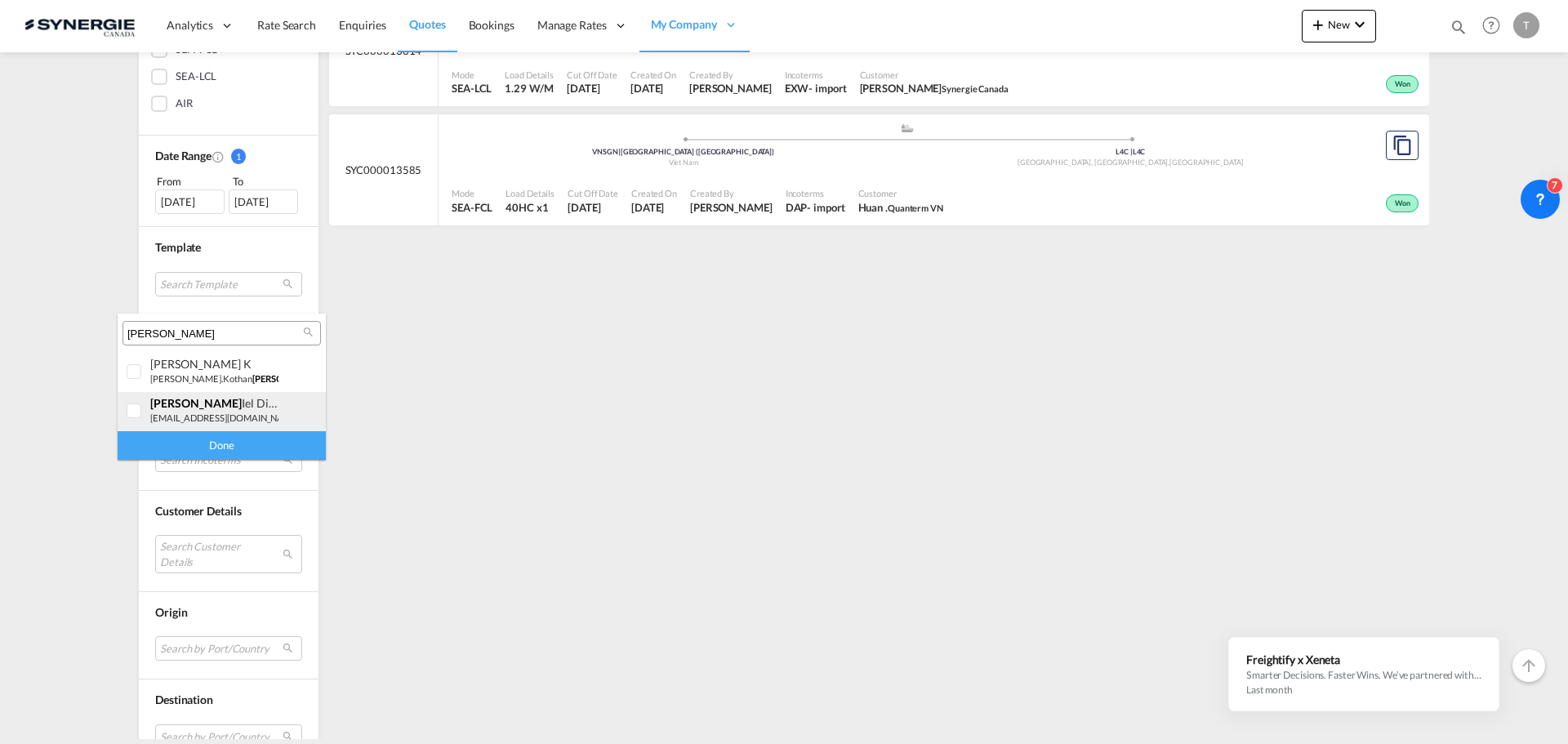
type input "[PERSON_NAME]"
click at [135, 410] on div at bounding box center [135, 411] width 16 height 16
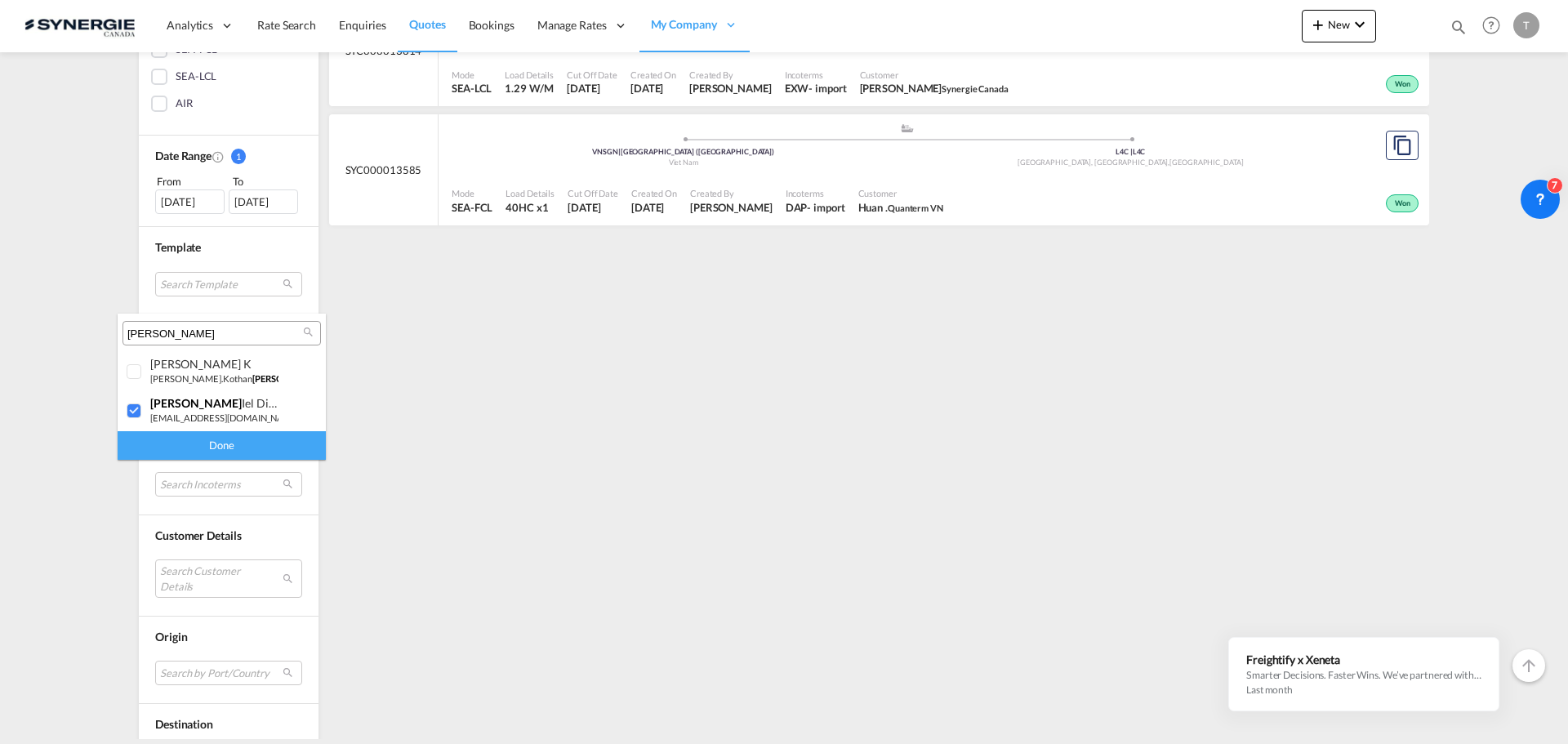
click at [168, 450] on div "Done" at bounding box center [221, 445] width 208 height 29
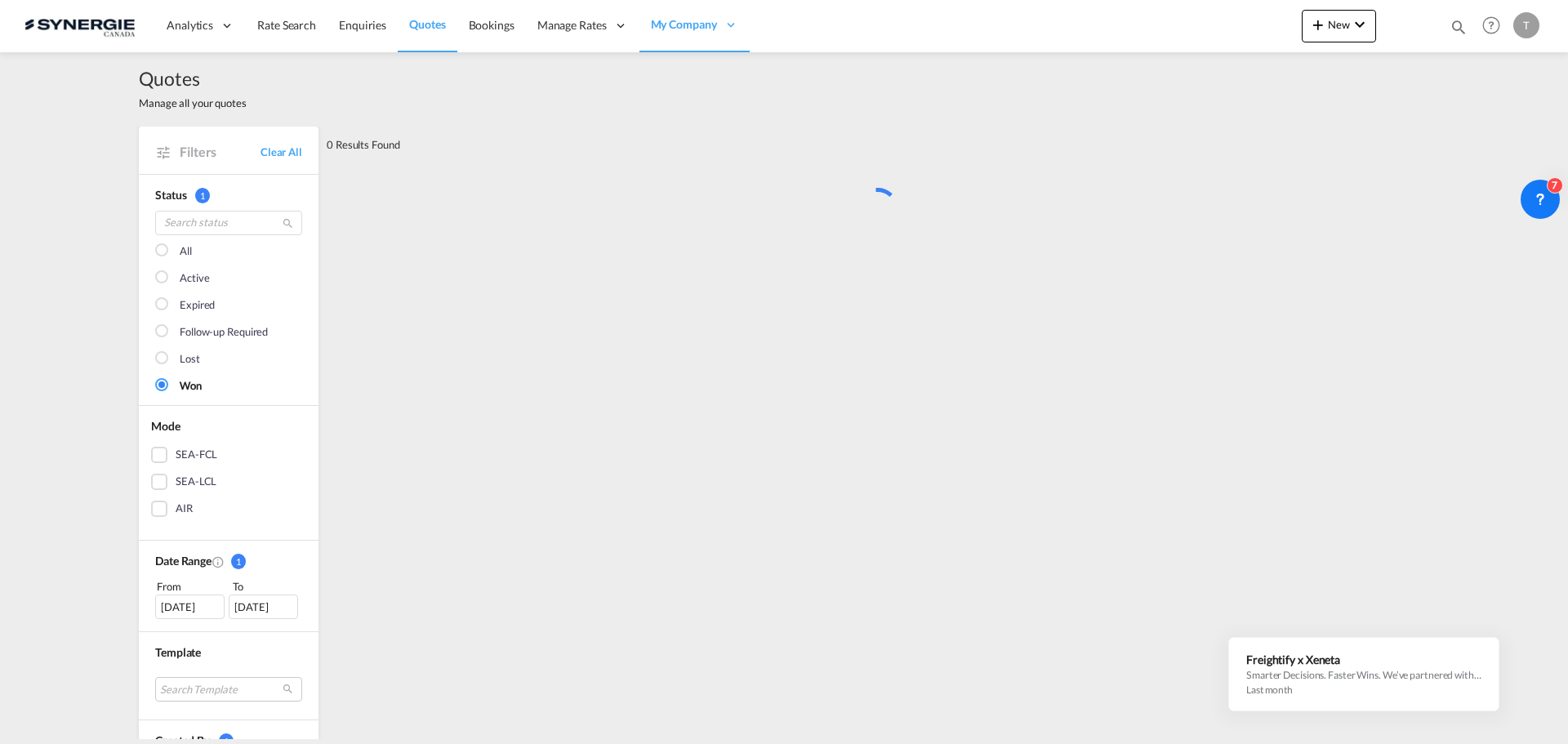
scroll to position [0, 0]
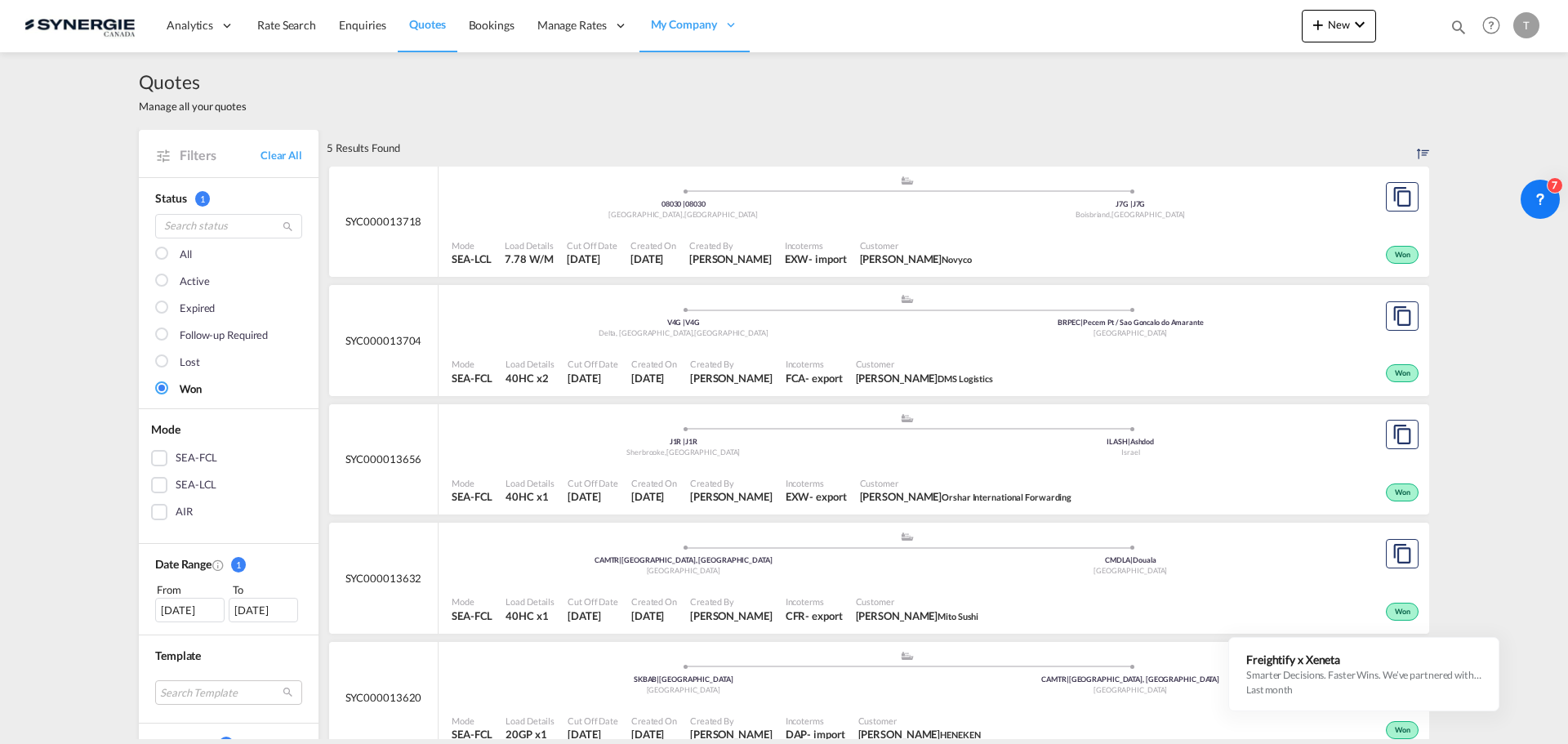
click at [162, 253] on div at bounding box center [163, 254] width 16 height 16
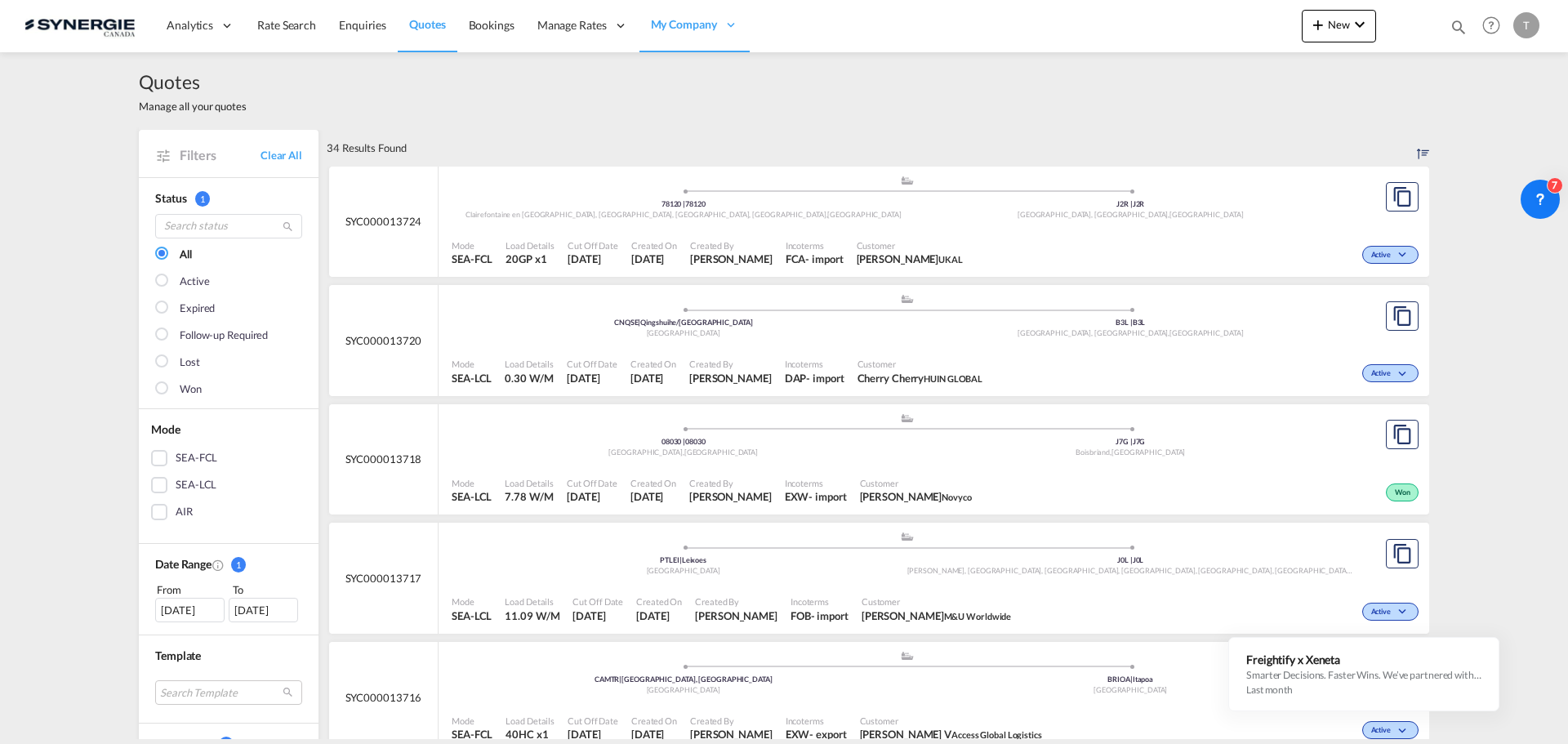
scroll to position [408, 0]
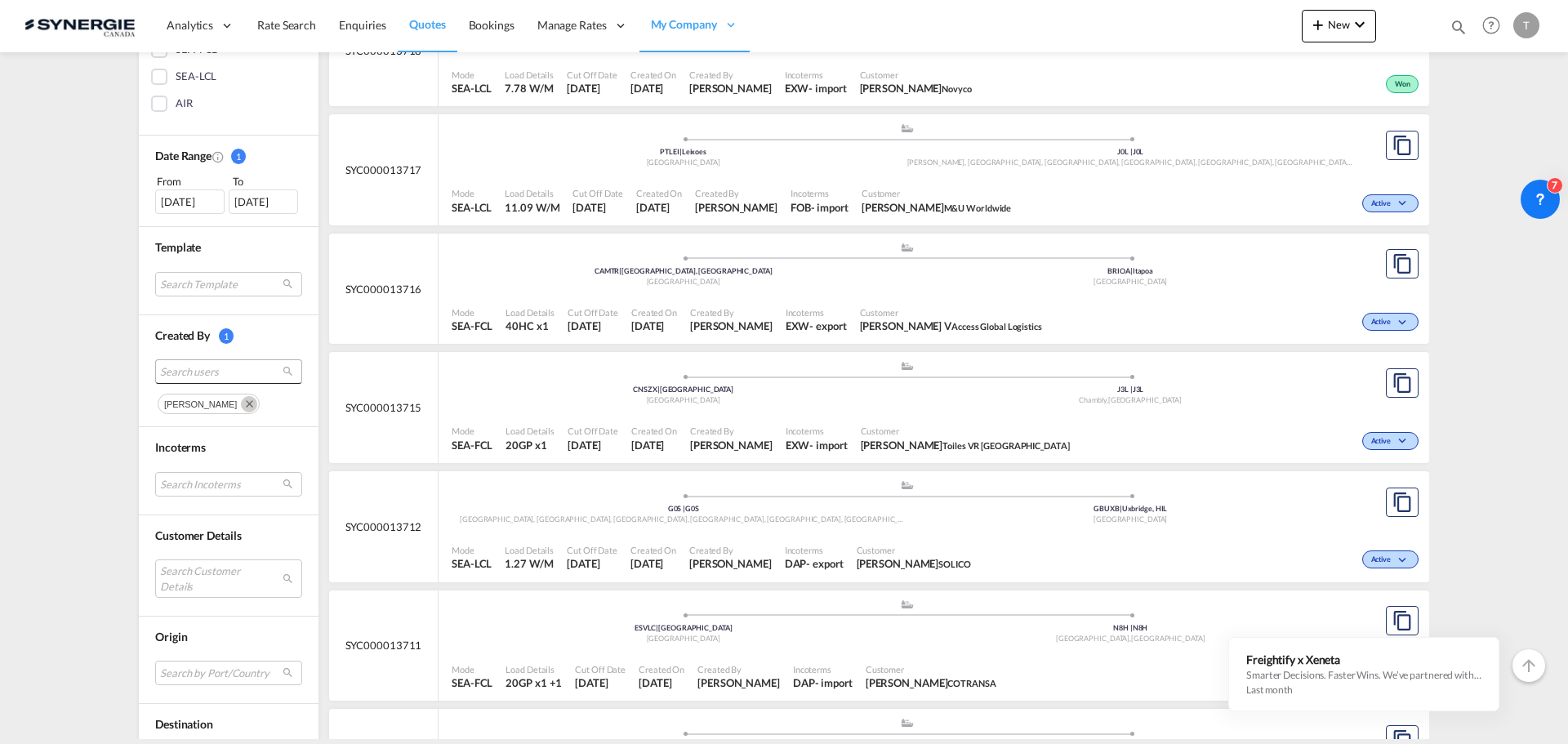
click at [179, 369] on span "Search users" at bounding box center [215, 371] width 111 height 15
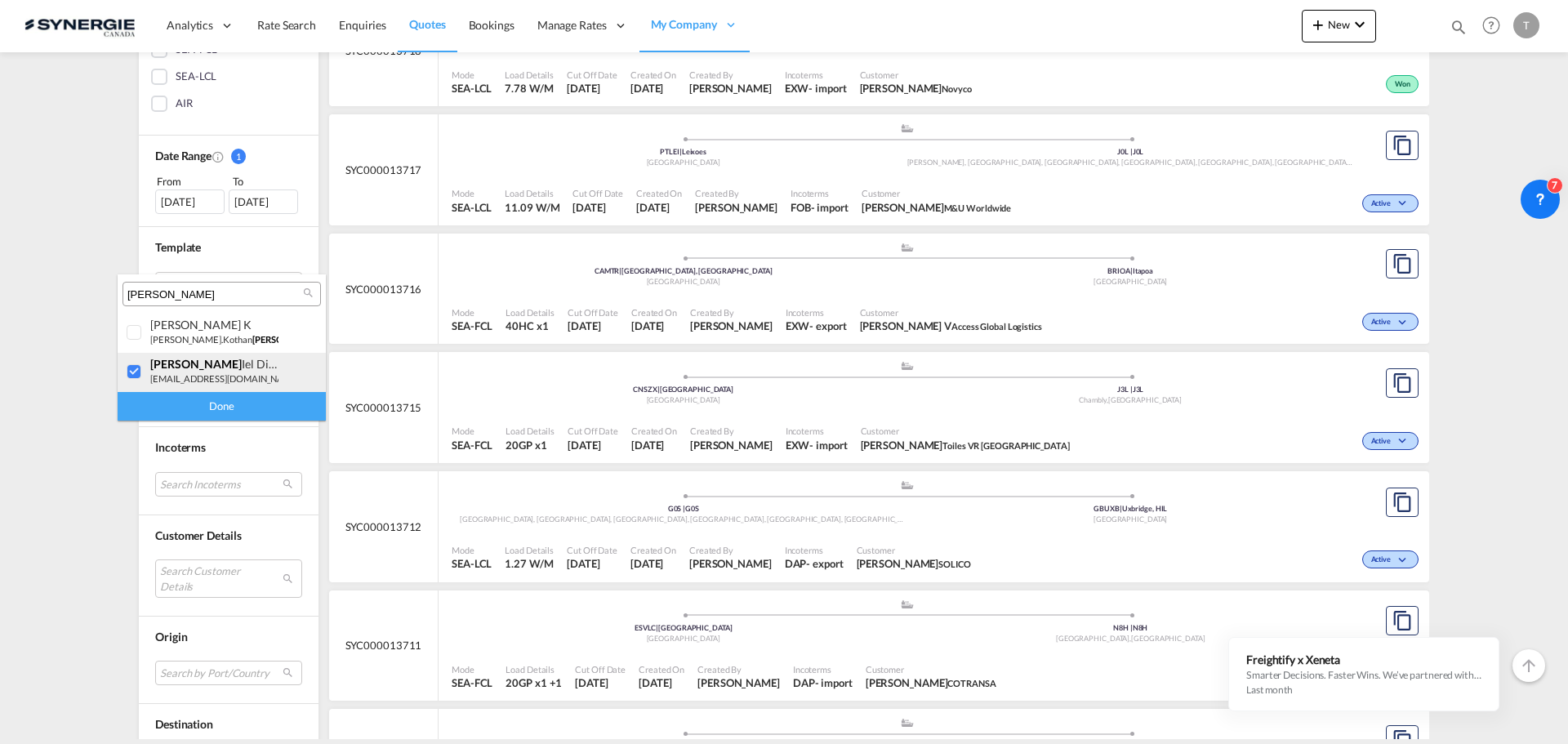
click at [137, 378] on div at bounding box center [135, 372] width 16 height 16
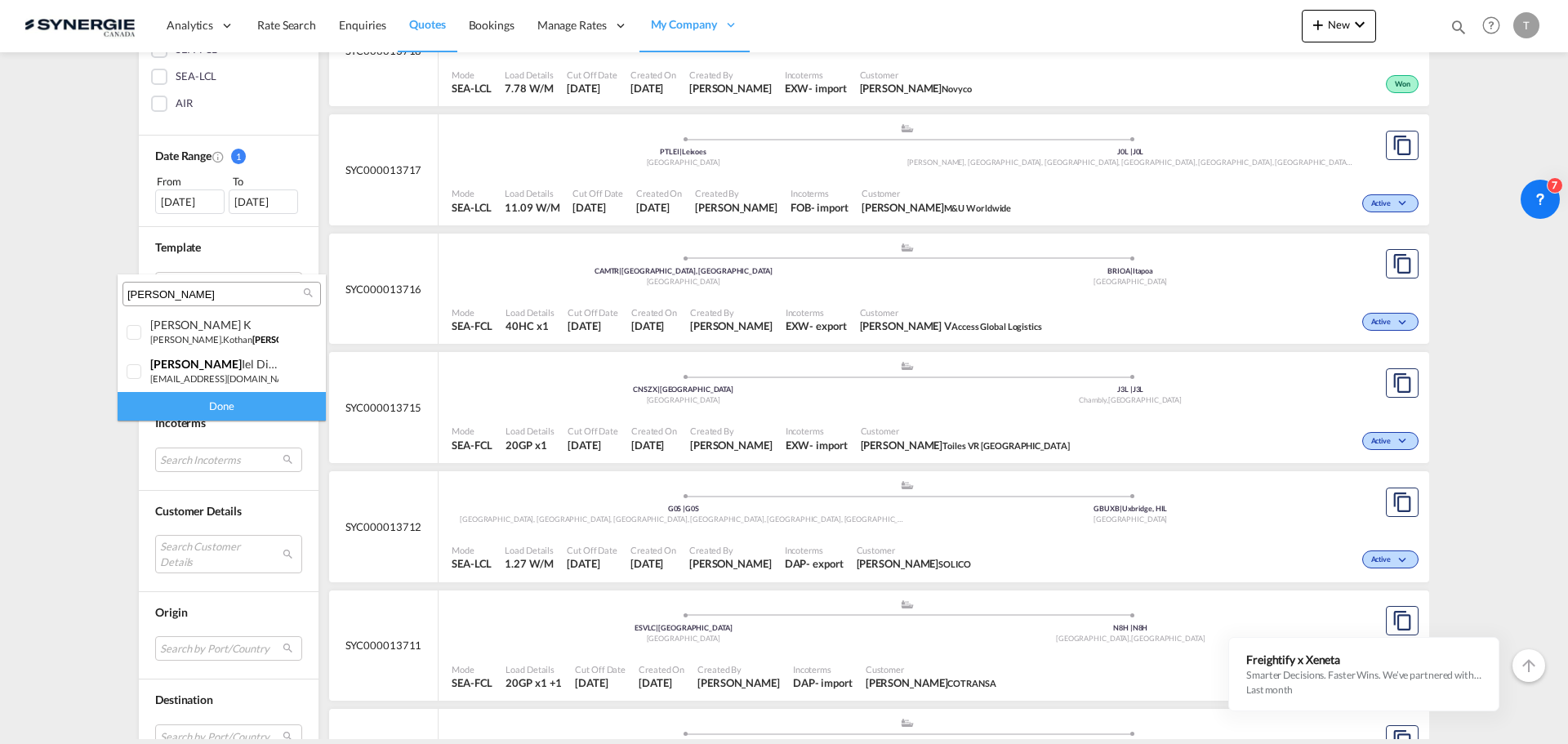
click at [166, 303] on div "[PERSON_NAME]" at bounding box center [222, 293] width 198 height 24
click at [166, 290] on input "[PERSON_NAME]" at bounding box center [215, 294] width 175 height 15
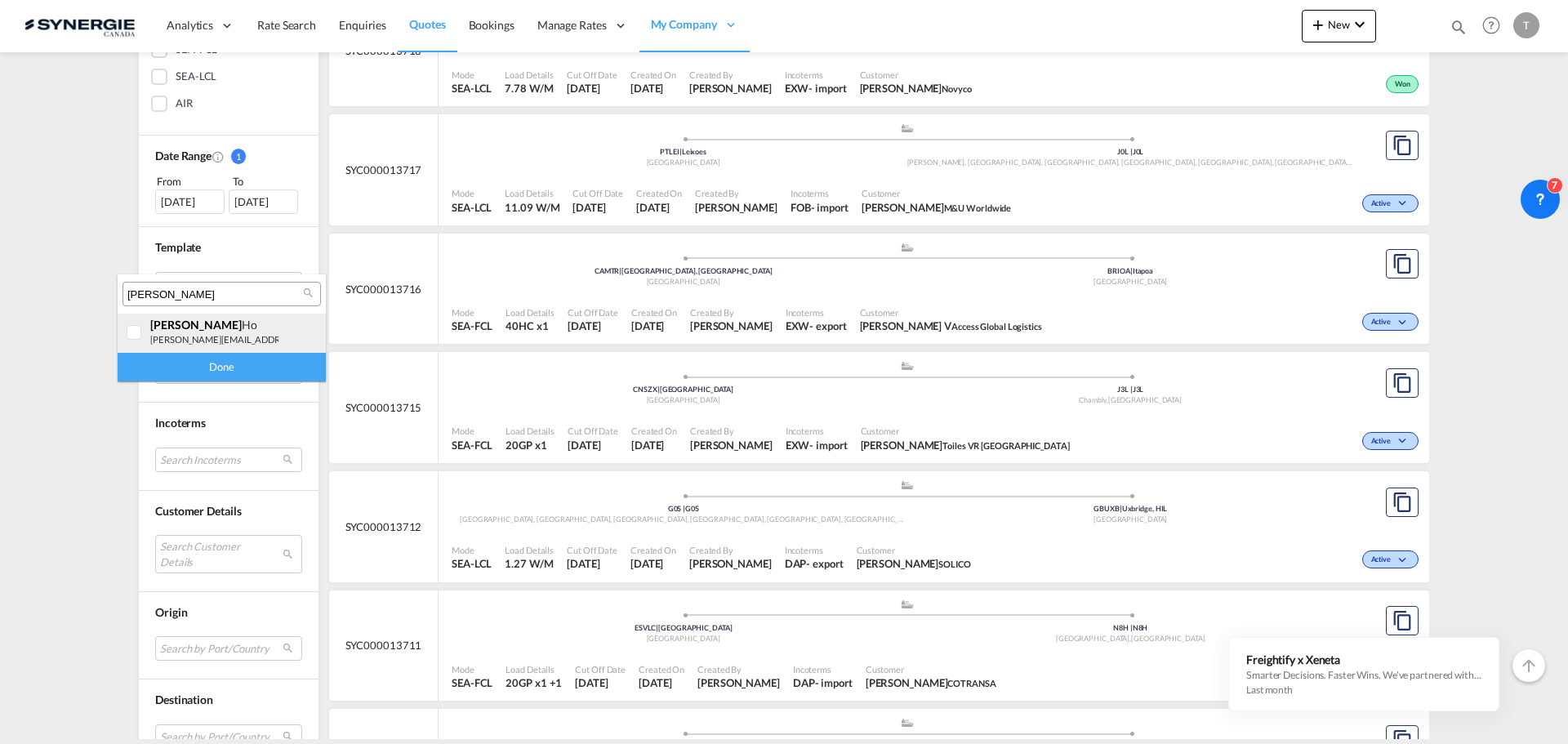
type input "[PERSON_NAME]"
click at [138, 335] on div at bounding box center [135, 333] width 16 height 16
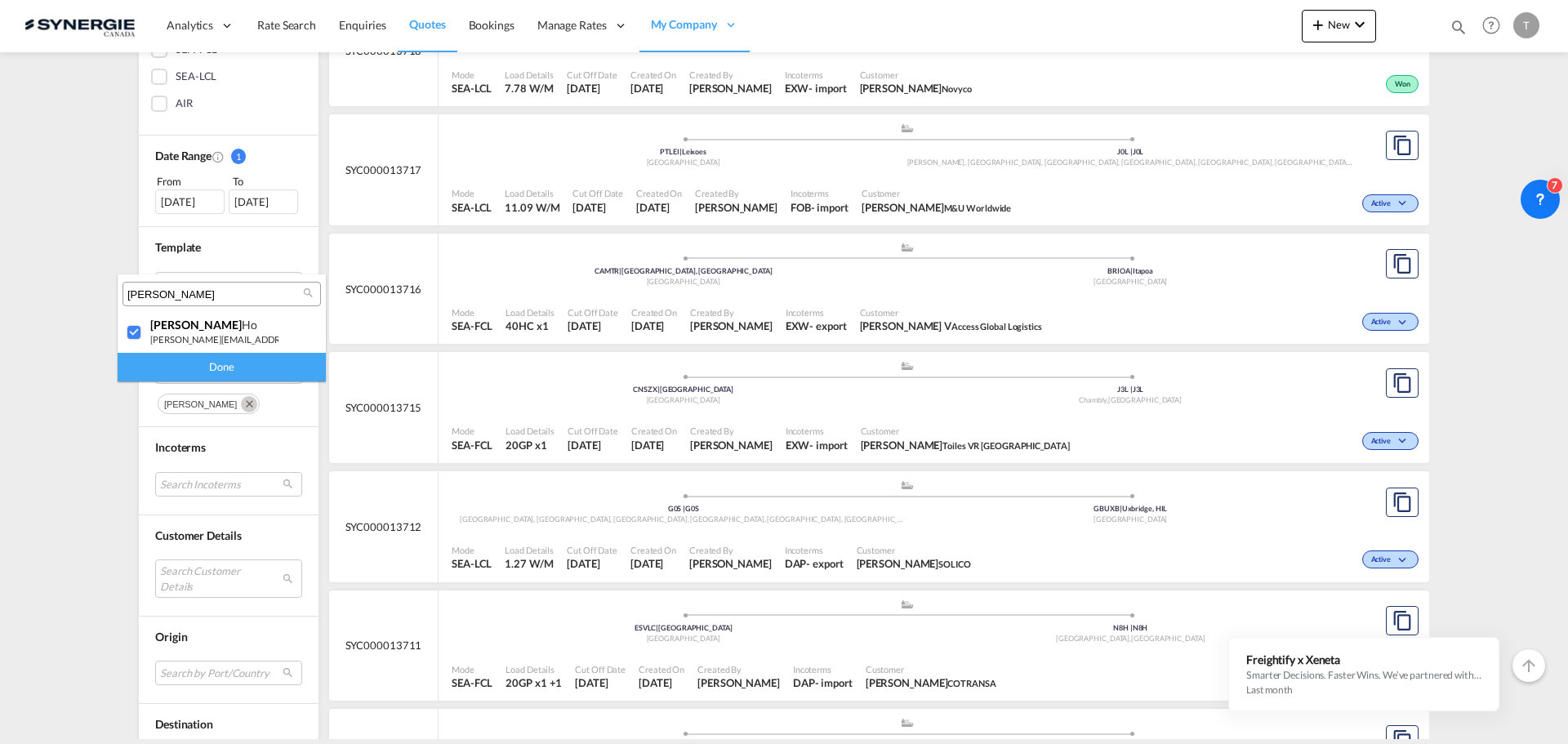
click at [182, 369] on div "Done" at bounding box center [221, 367] width 208 height 29
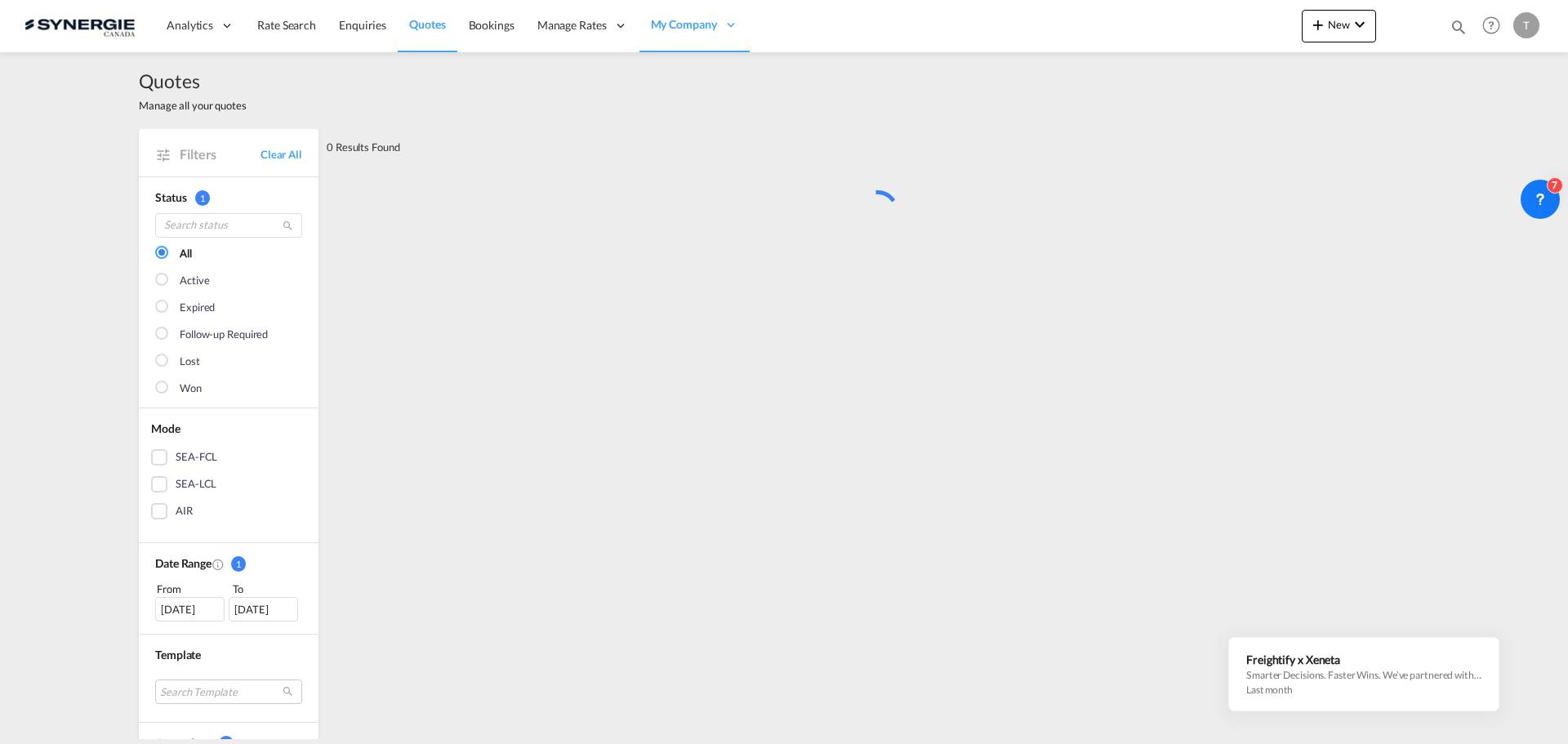
scroll to position [0, 0]
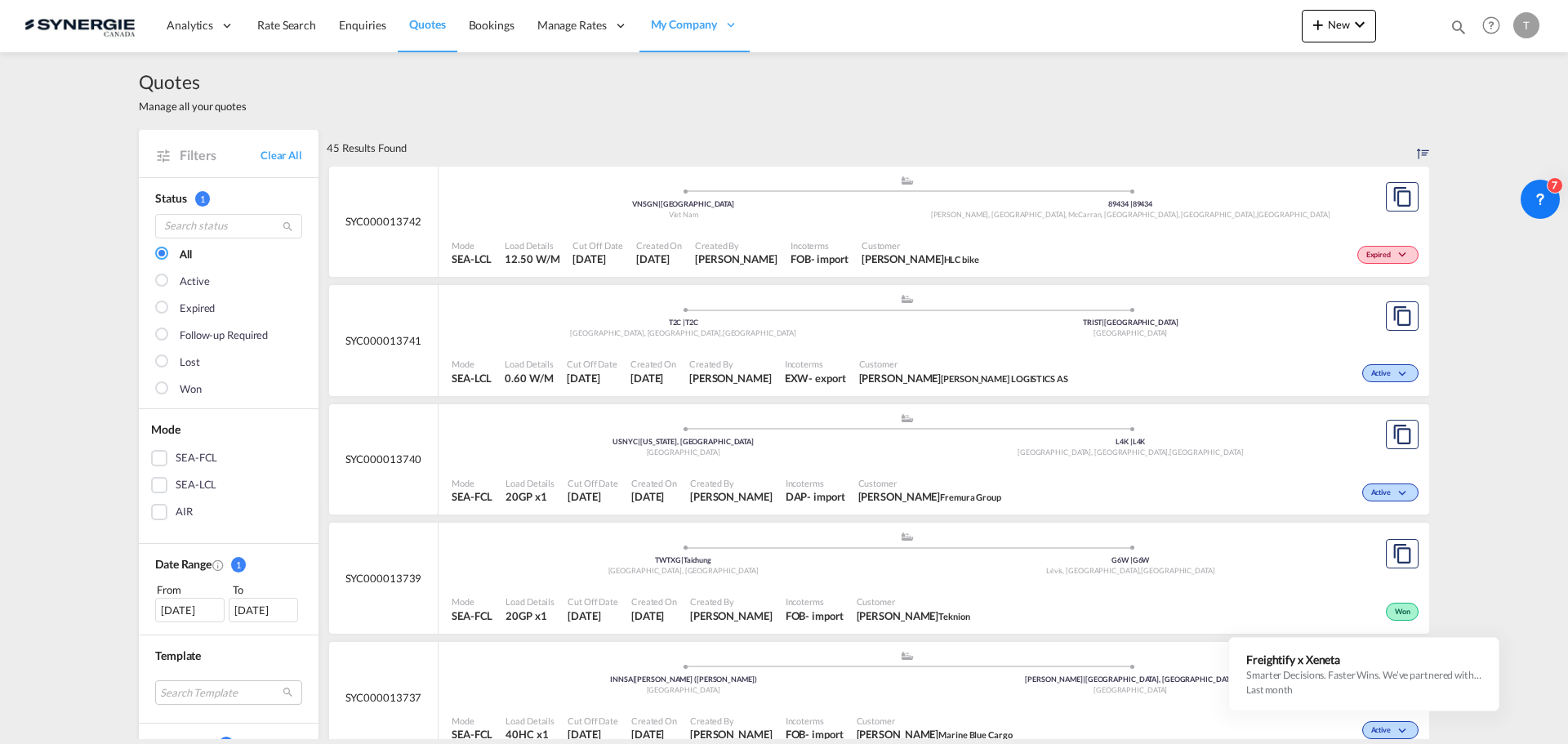
click at [174, 380] on div "Lost" at bounding box center [228, 368] width 147 height 27
click at [169, 392] on md-checkbox "Won" at bounding box center [228, 389] width 147 height 16
